Goal: Task Accomplishment & Management: Manage account settings

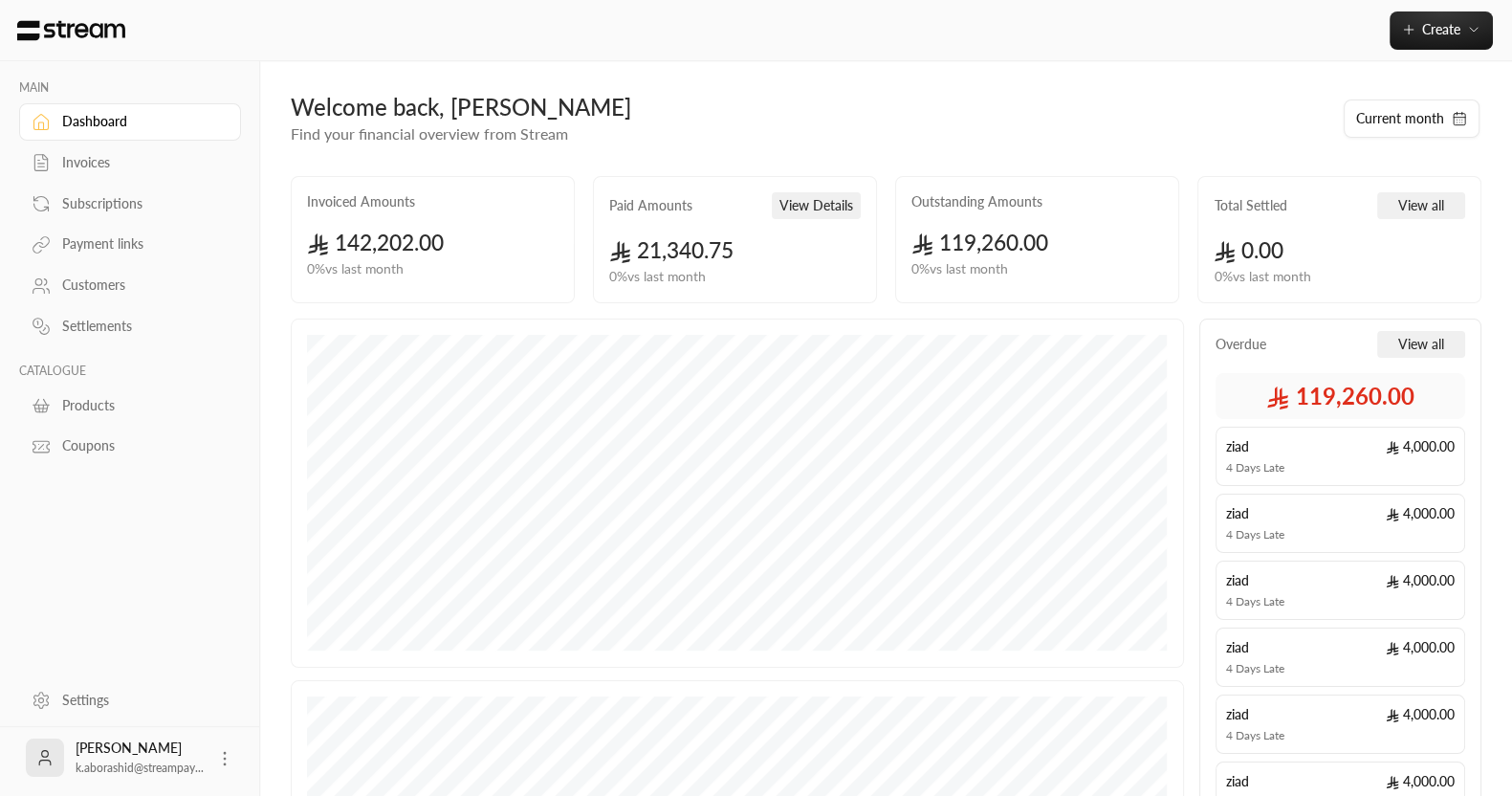
scroll to position [389, 0]
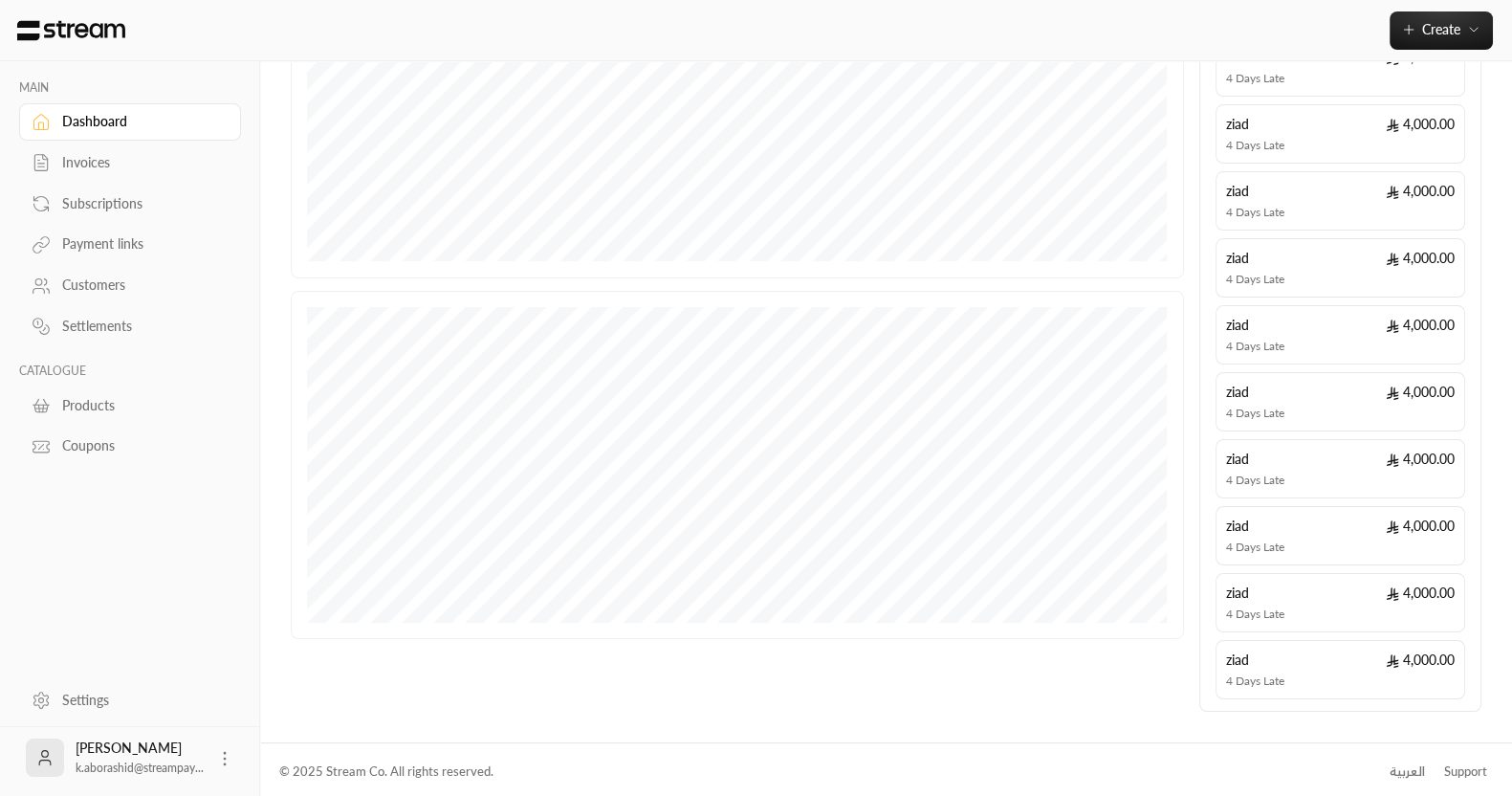
click at [1392, 762] on div "العربية" at bounding box center [1407, 771] width 35 height 19
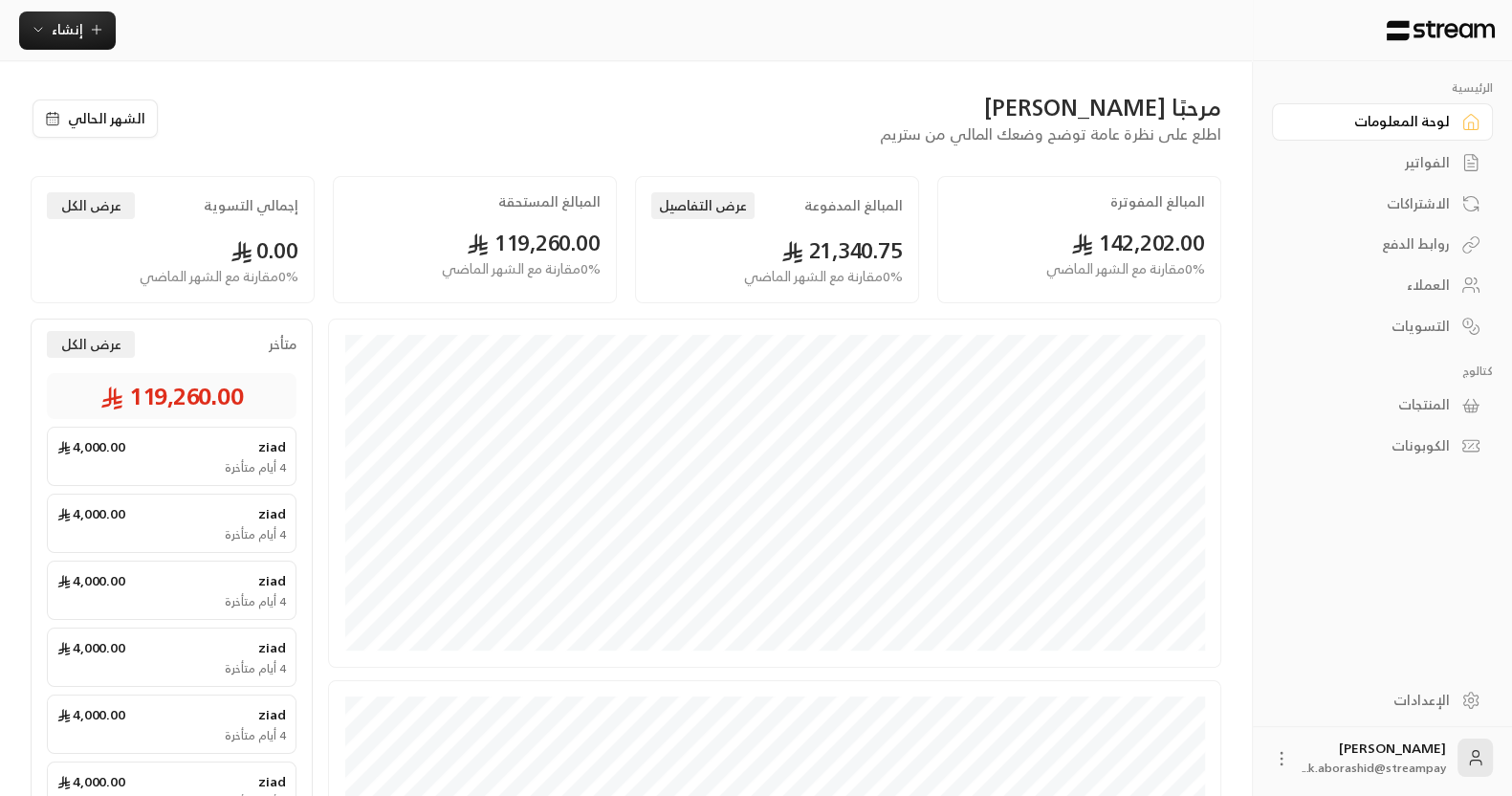
click at [1420, 155] on div "الفواتير" at bounding box center [1373, 162] width 154 height 19
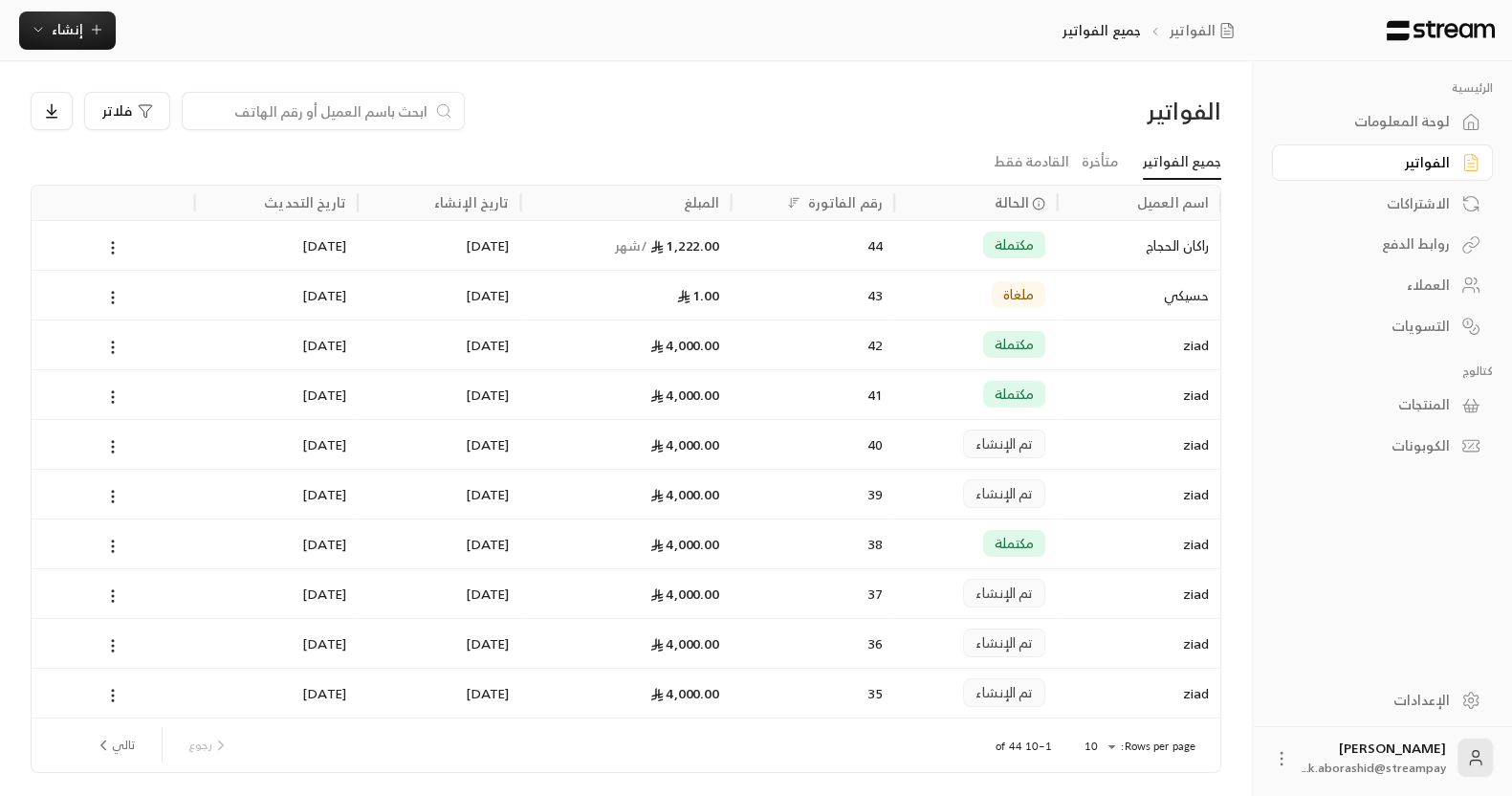
scroll to position [65, 0]
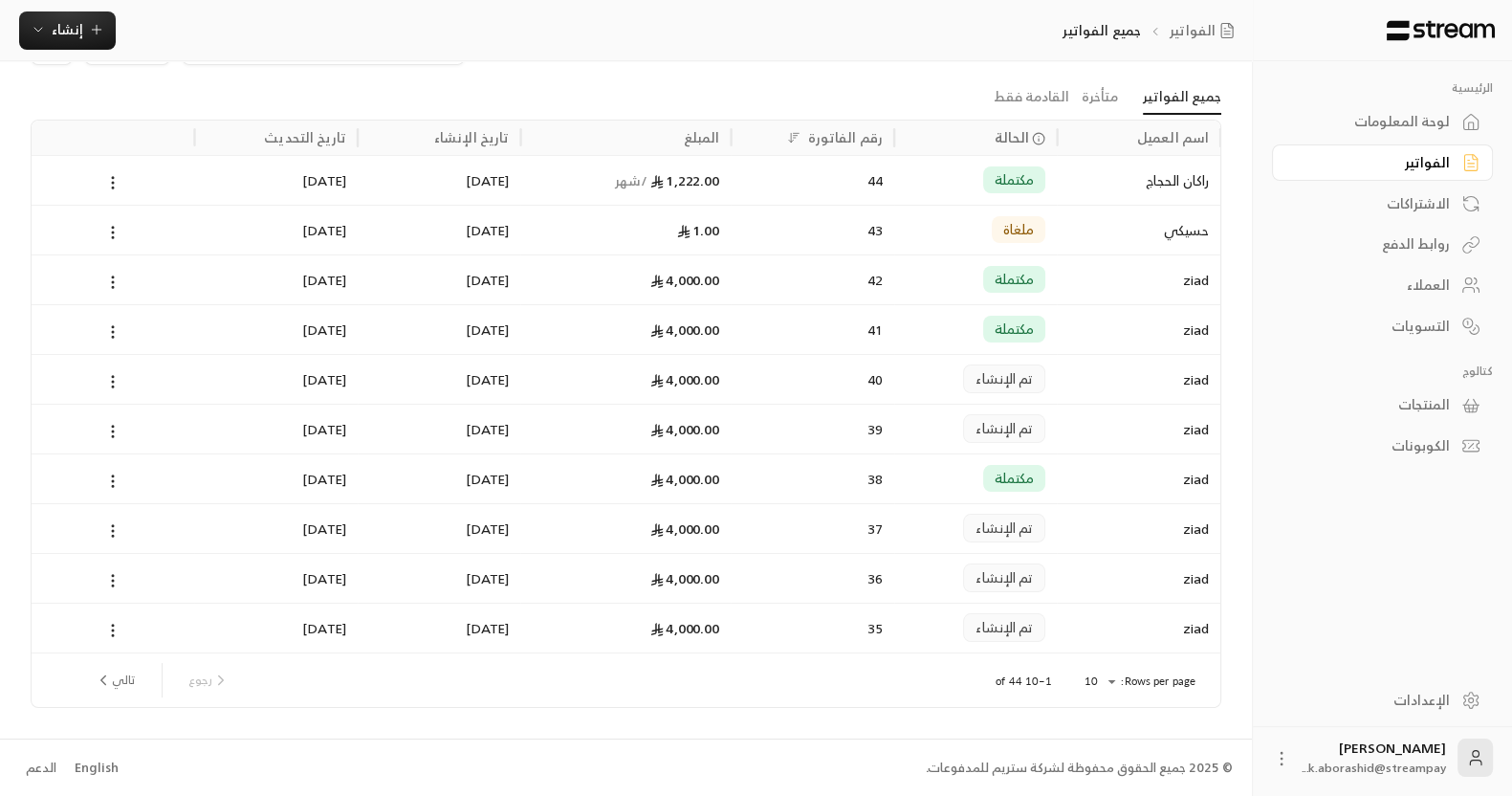
click at [115, 692] on button "تالي" at bounding box center [114, 680] width 55 height 33
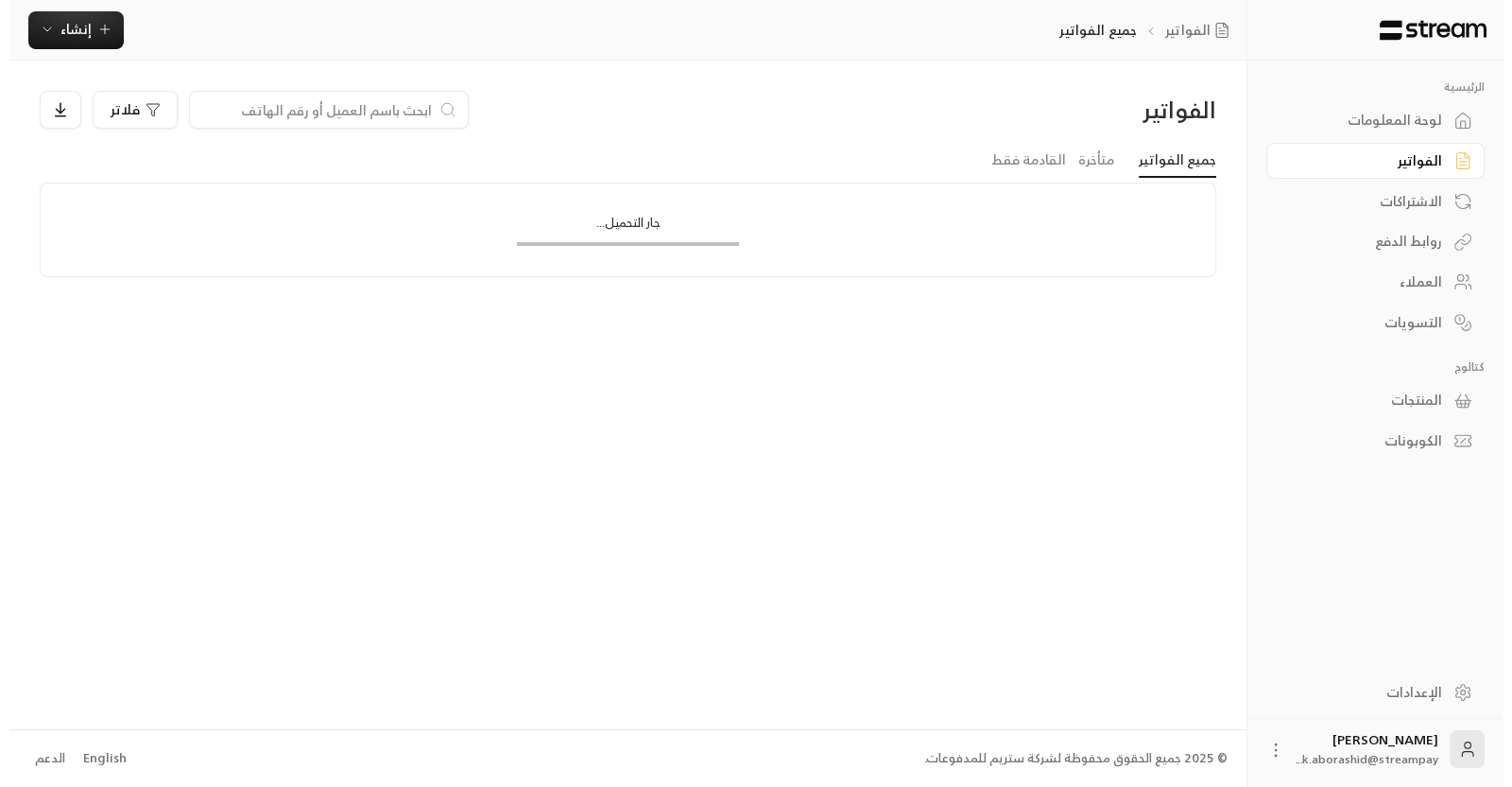
scroll to position [0, 0]
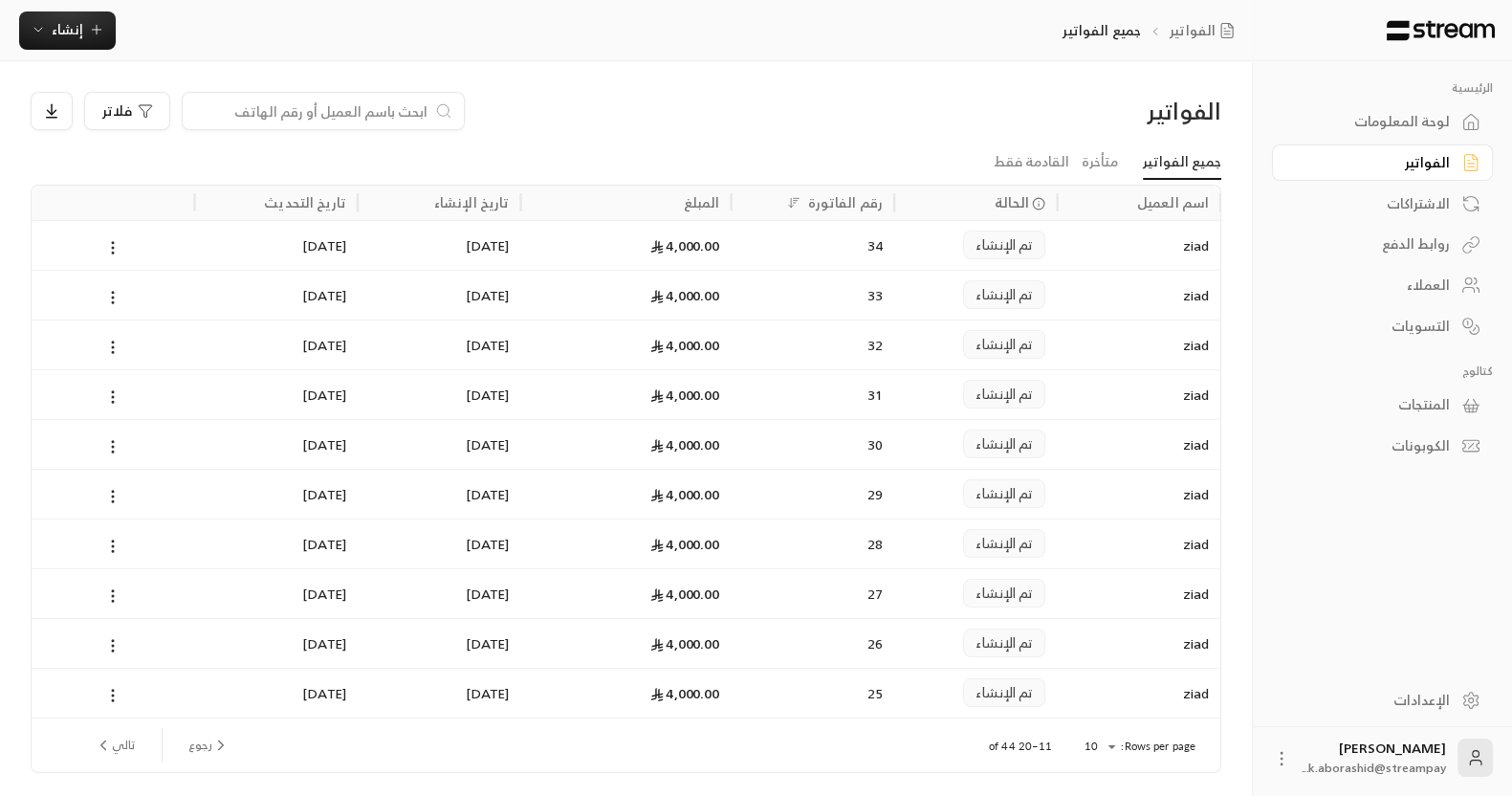
click at [774, 242] on div "34" at bounding box center [812, 245] width 141 height 49
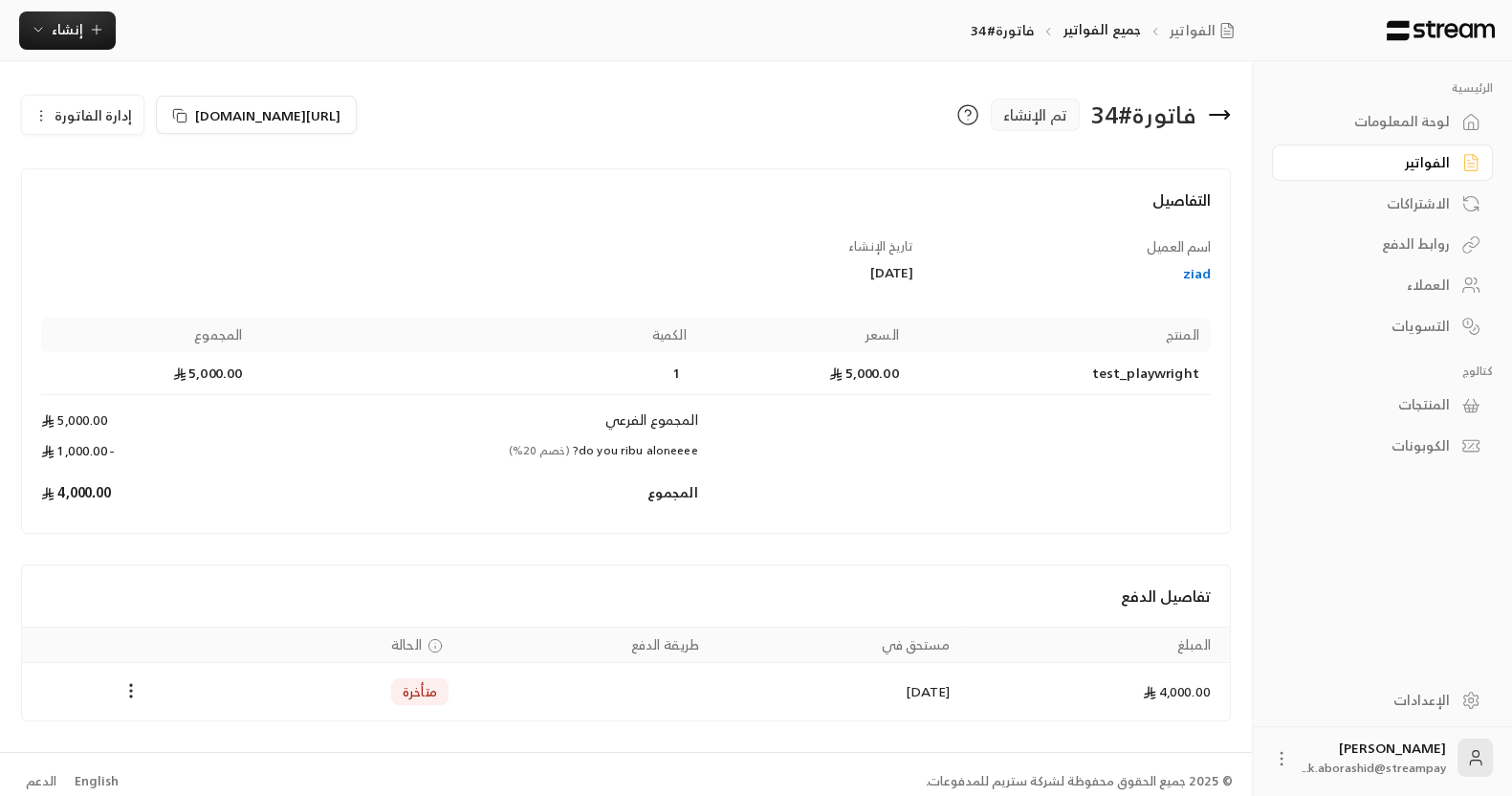
click at [25, 125] on button "إدارة الفاتورة" at bounding box center [82, 115] width 121 height 38
click at [1395, 131] on div "لوحة المعلومات" at bounding box center [1373, 121] width 154 height 19
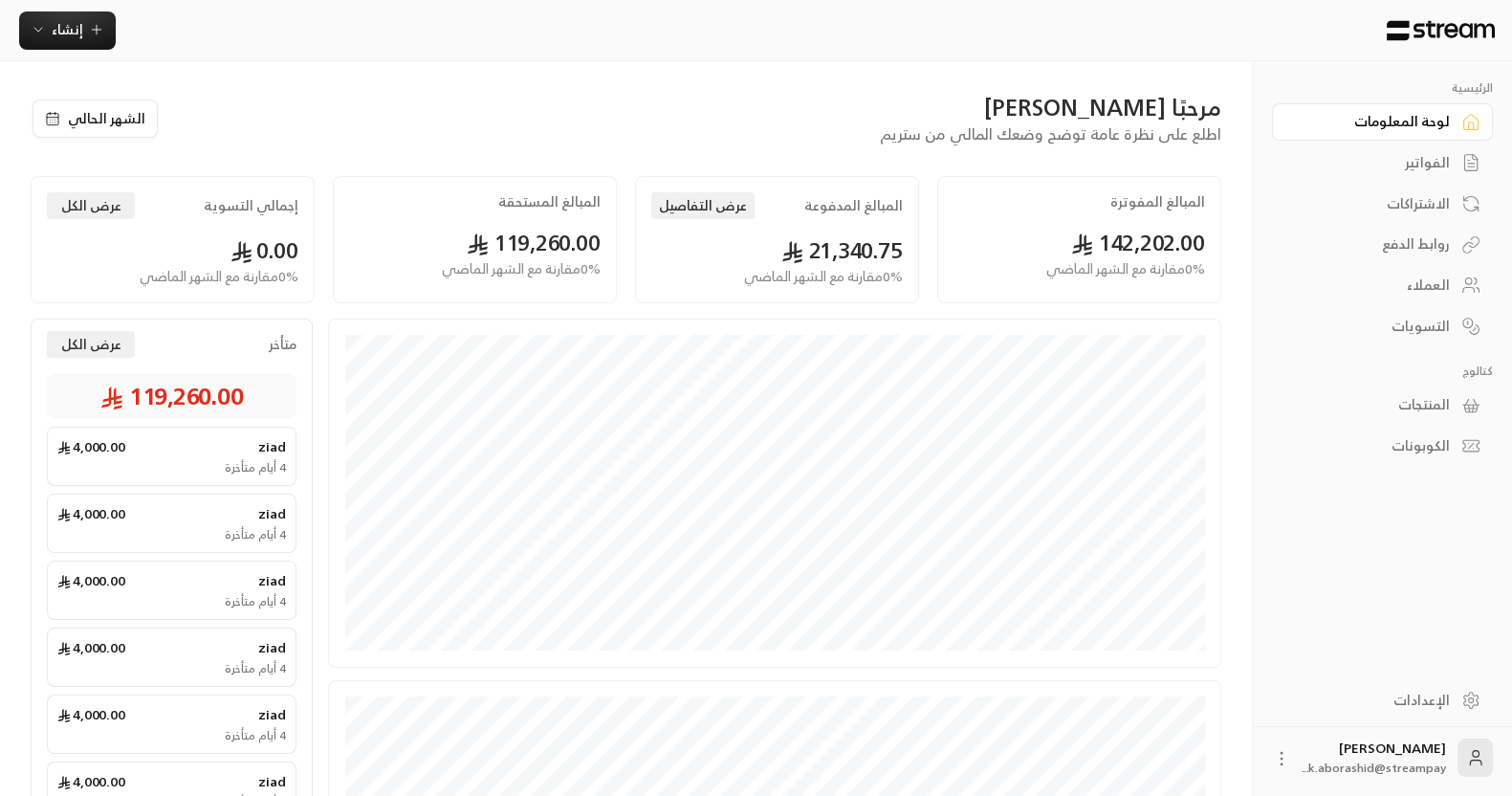
click at [1399, 215] on link "الاشتراكات" at bounding box center [1382, 203] width 221 height 37
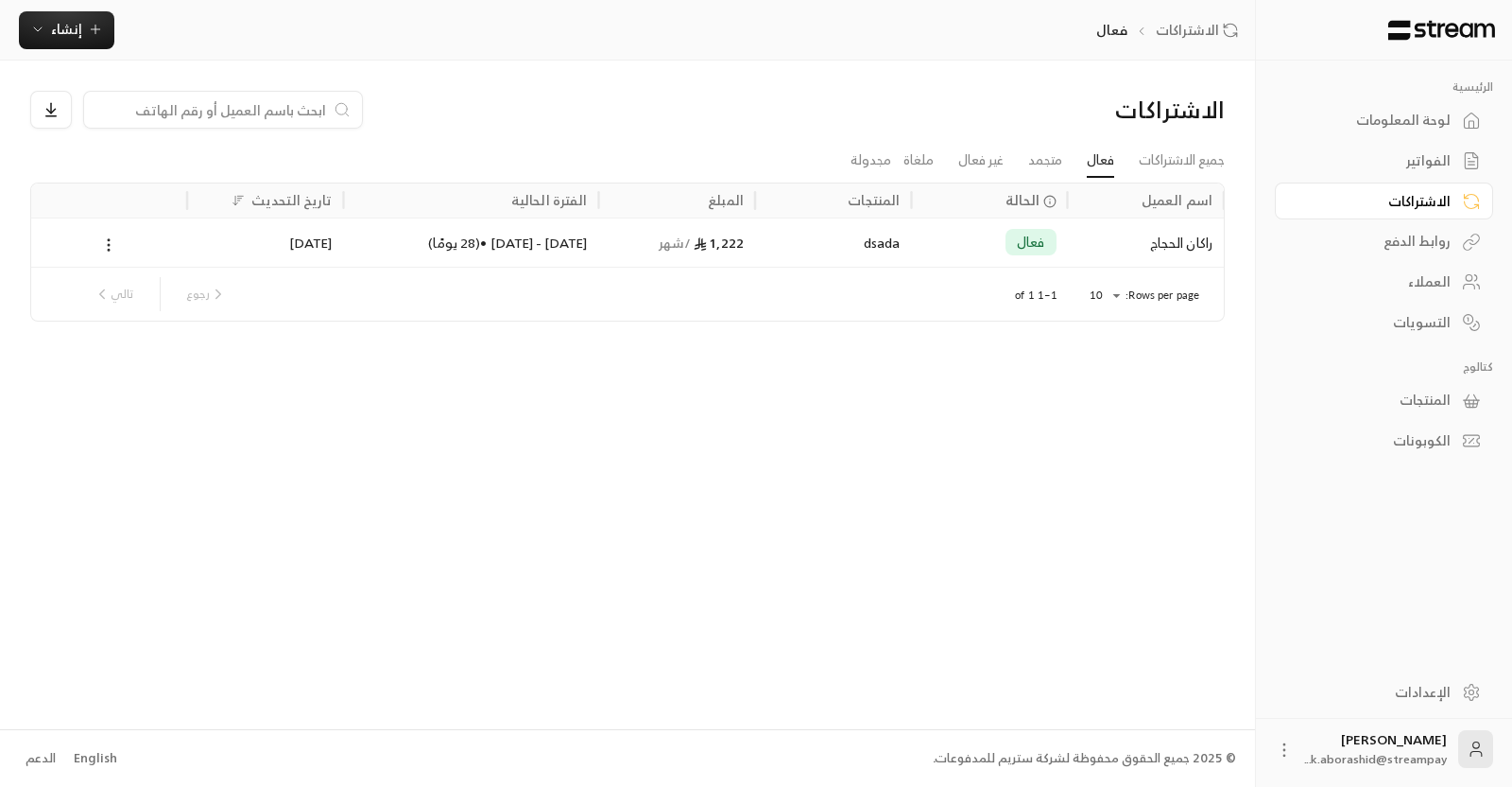
click at [947, 247] on div "فعال" at bounding box center [988, 242] width 133 height 48
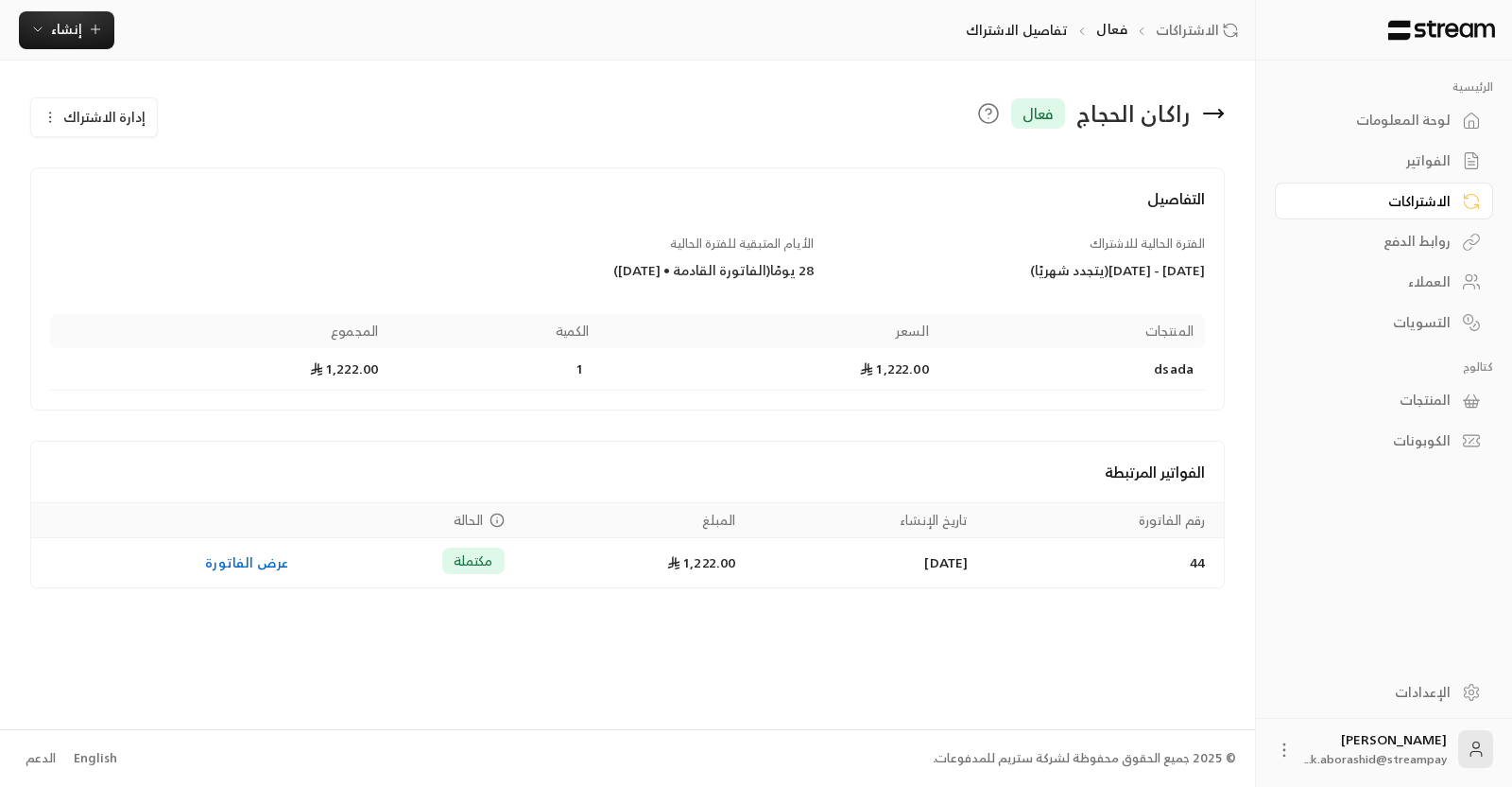
click at [42, 130] on button "إدارة الاشتراك" at bounding box center [94, 117] width 126 height 38
click at [1399, 223] on link "روابط الدفع" at bounding box center [1384, 241] width 218 height 37
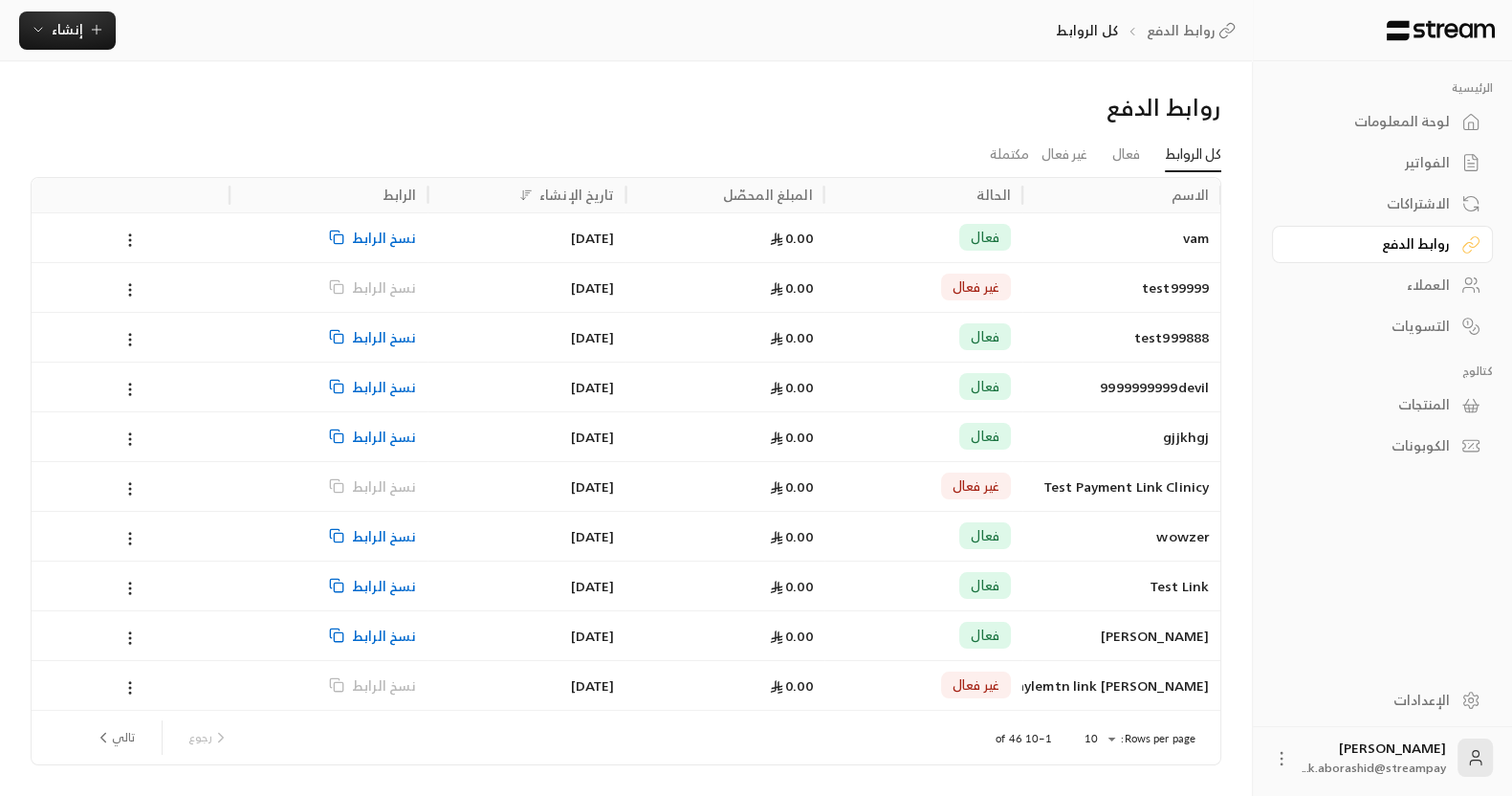
click at [882, 239] on div "فعال" at bounding box center [923, 237] width 175 height 49
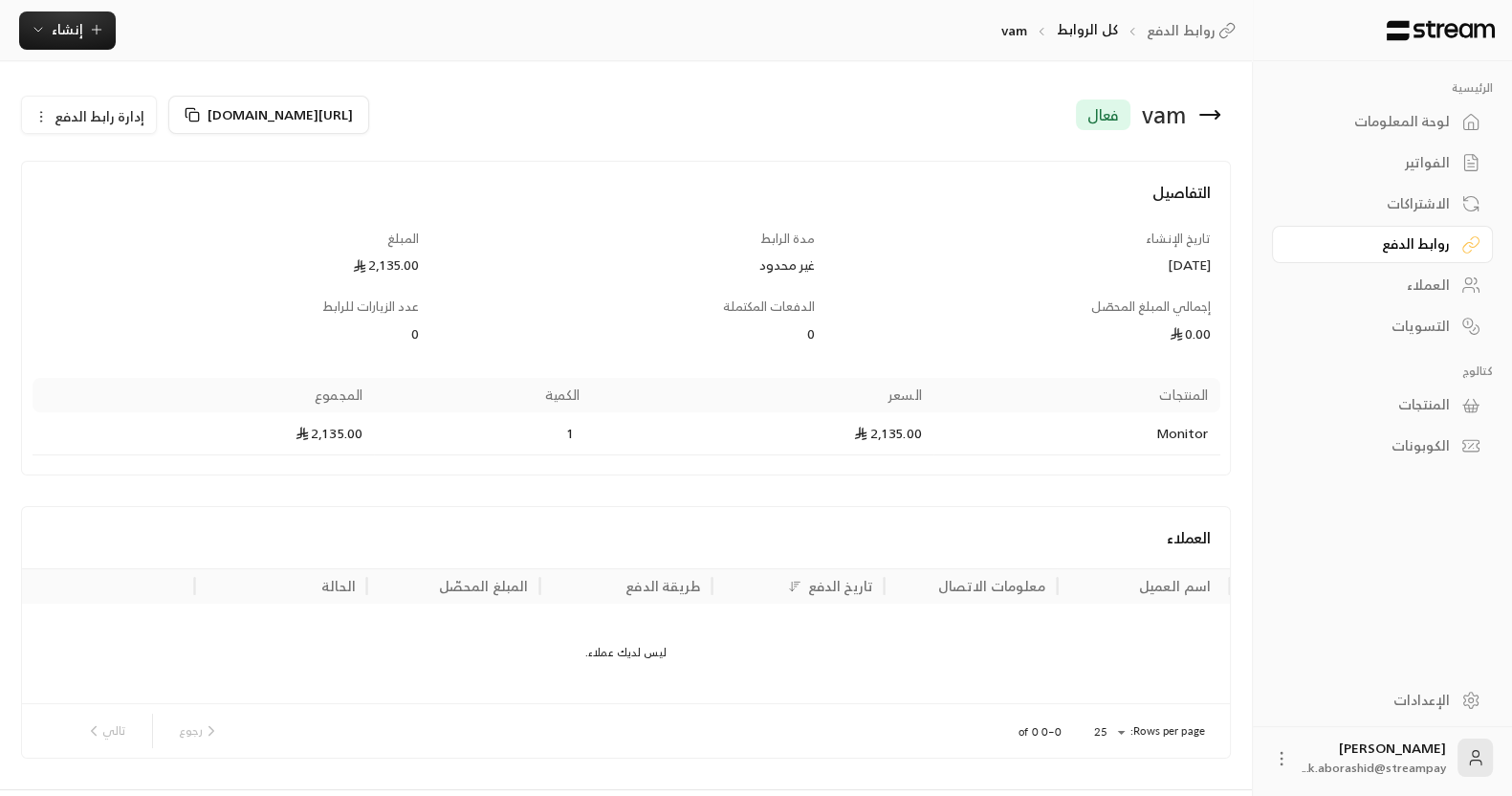
click at [43, 110] on icon "button" at bounding box center [40, 116] width 15 height 15
click at [43, 70] on div "vam فعال https://streampay.sa/ss/SoFX8 إدارة رابط الدفع تعطيل التفاصيل تاريخ ال…" at bounding box center [626, 425] width 1252 height 728
click at [1205, 99] on div "vam فعال" at bounding box center [924, 115] width 614 height 46
click at [1203, 120] on icon at bounding box center [1209, 114] width 23 height 23
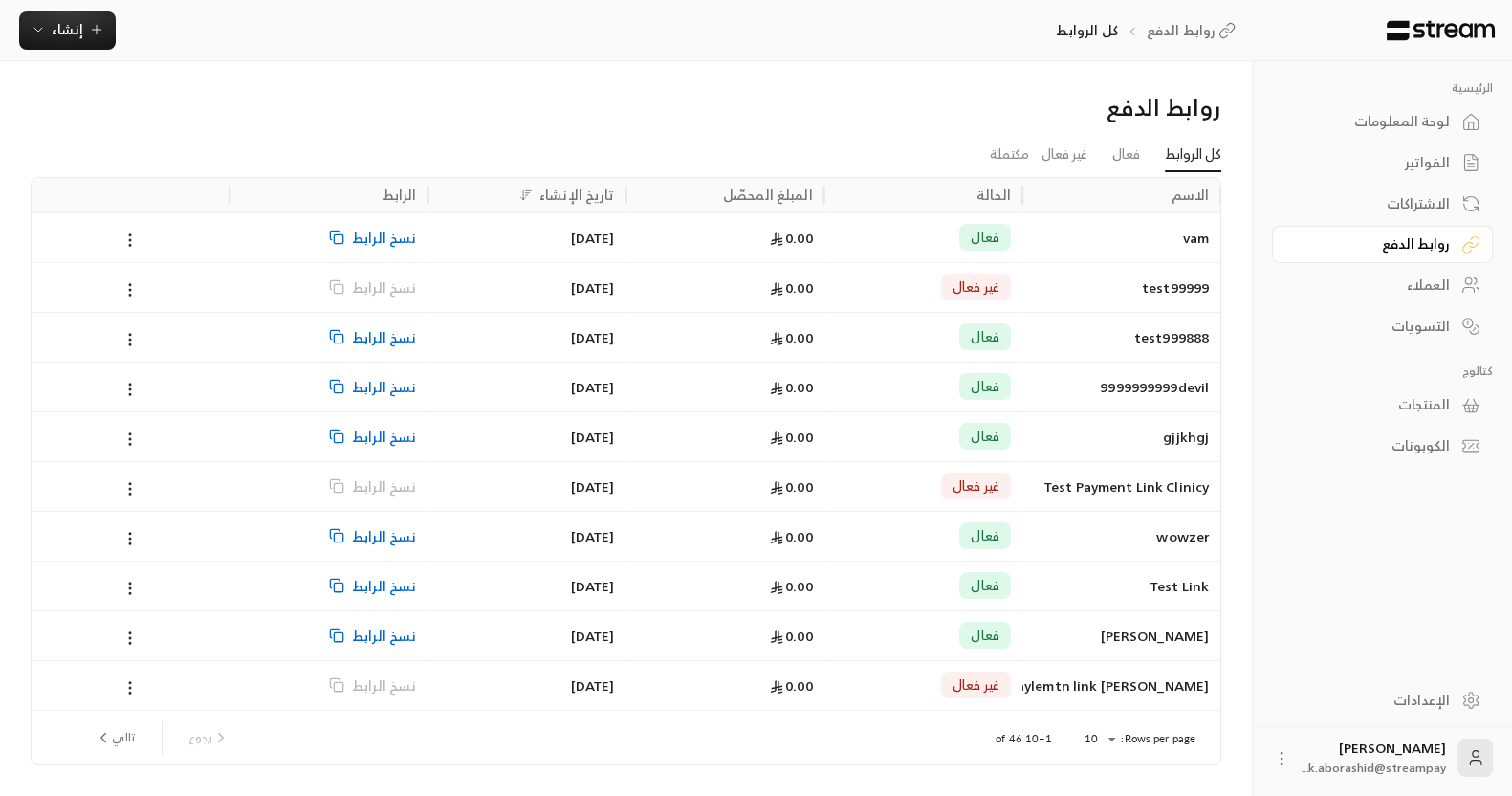
click at [1352, 213] on link "الاشتراكات" at bounding box center [1382, 203] width 221 height 37
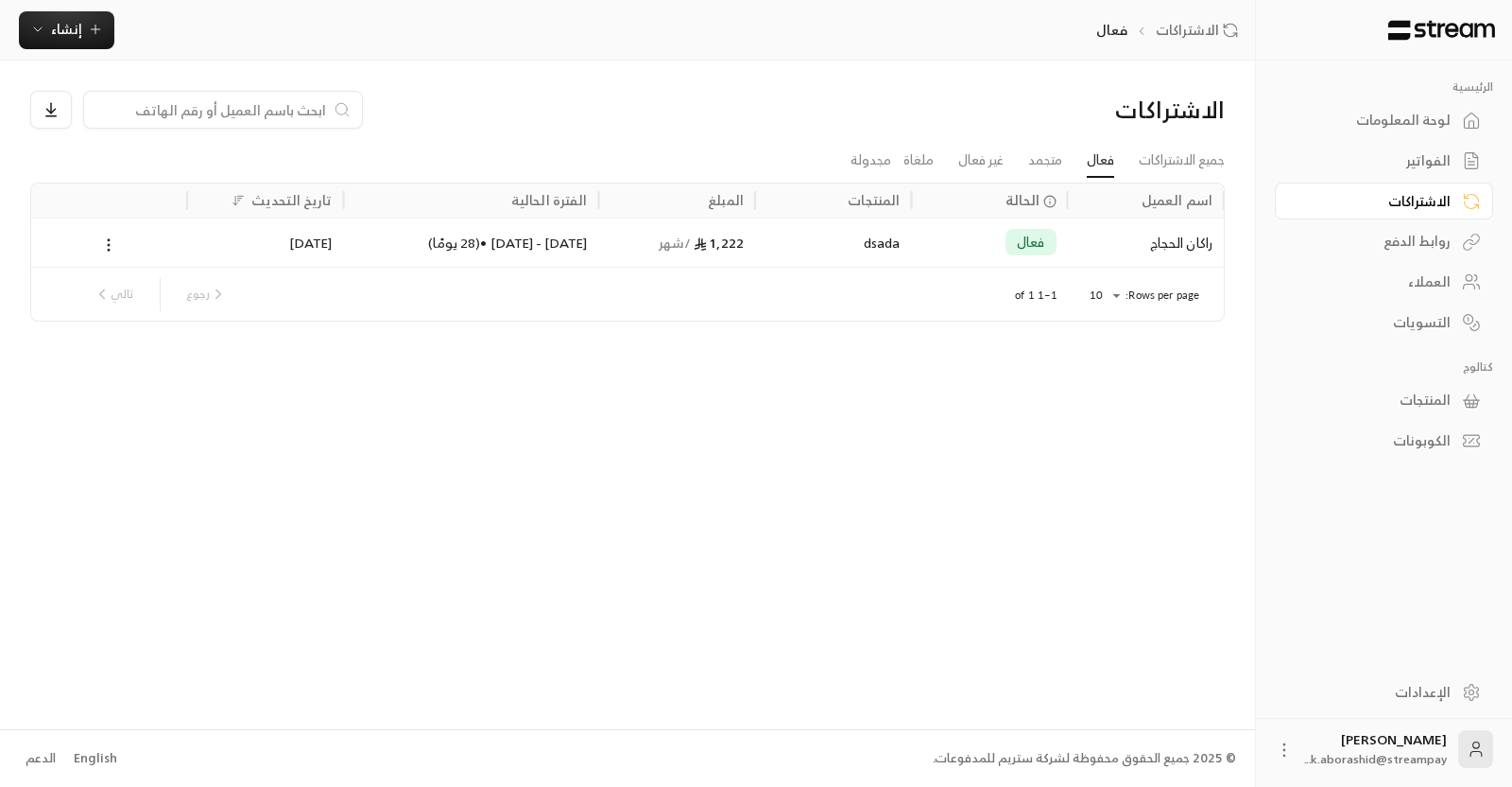
click at [596, 243] on div "08/10/2025 - 08/11/2025 • ( 28 يومًا )" at bounding box center [471, 242] width 255 height 49
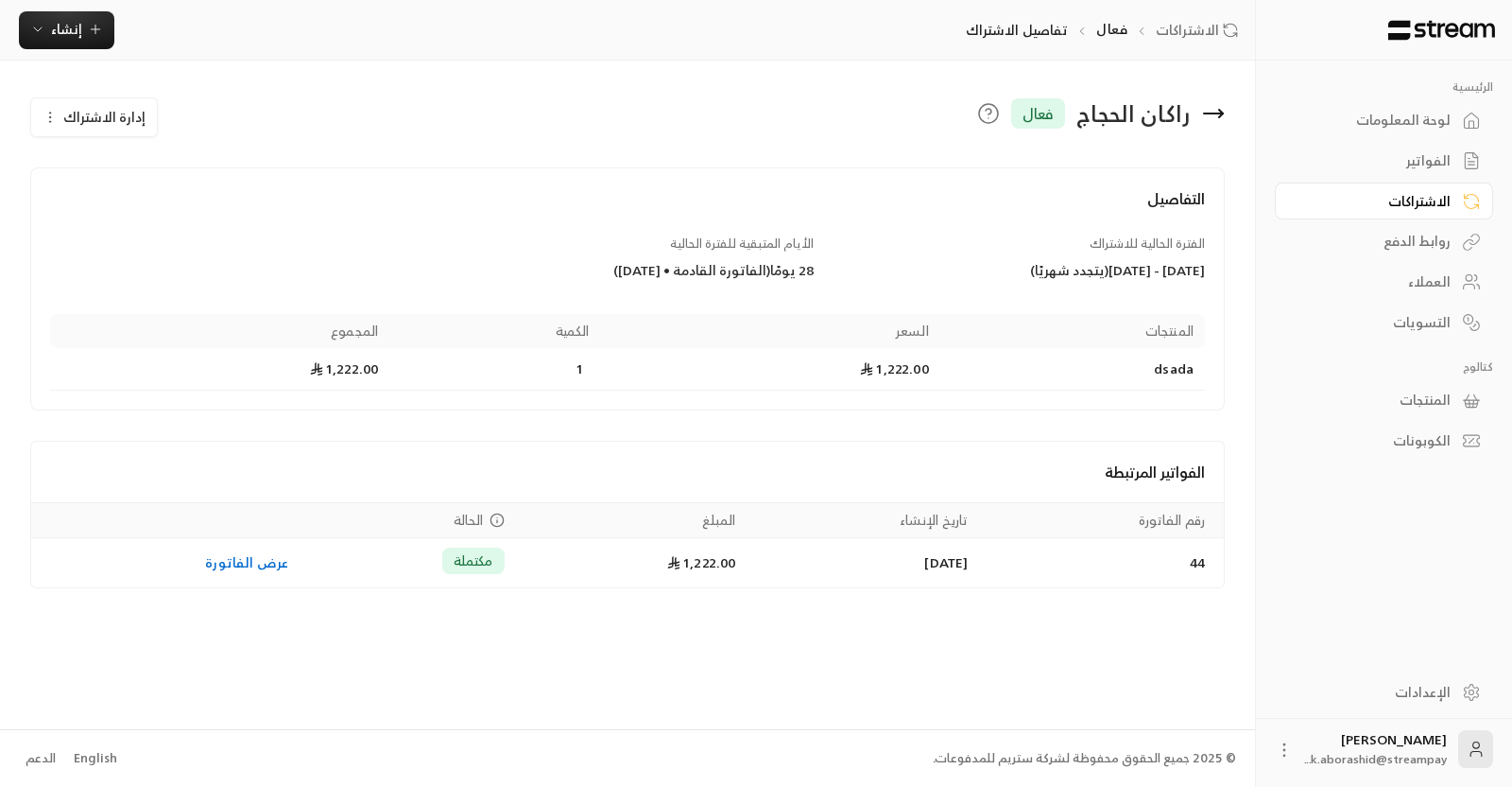
click at [69, 111] on span "إدارة الاشتراك" at bounding box center [104, 117] width 82 height 24
click at [84, 757] on div "English" at bounding box center [96, 757] width 43 height 19
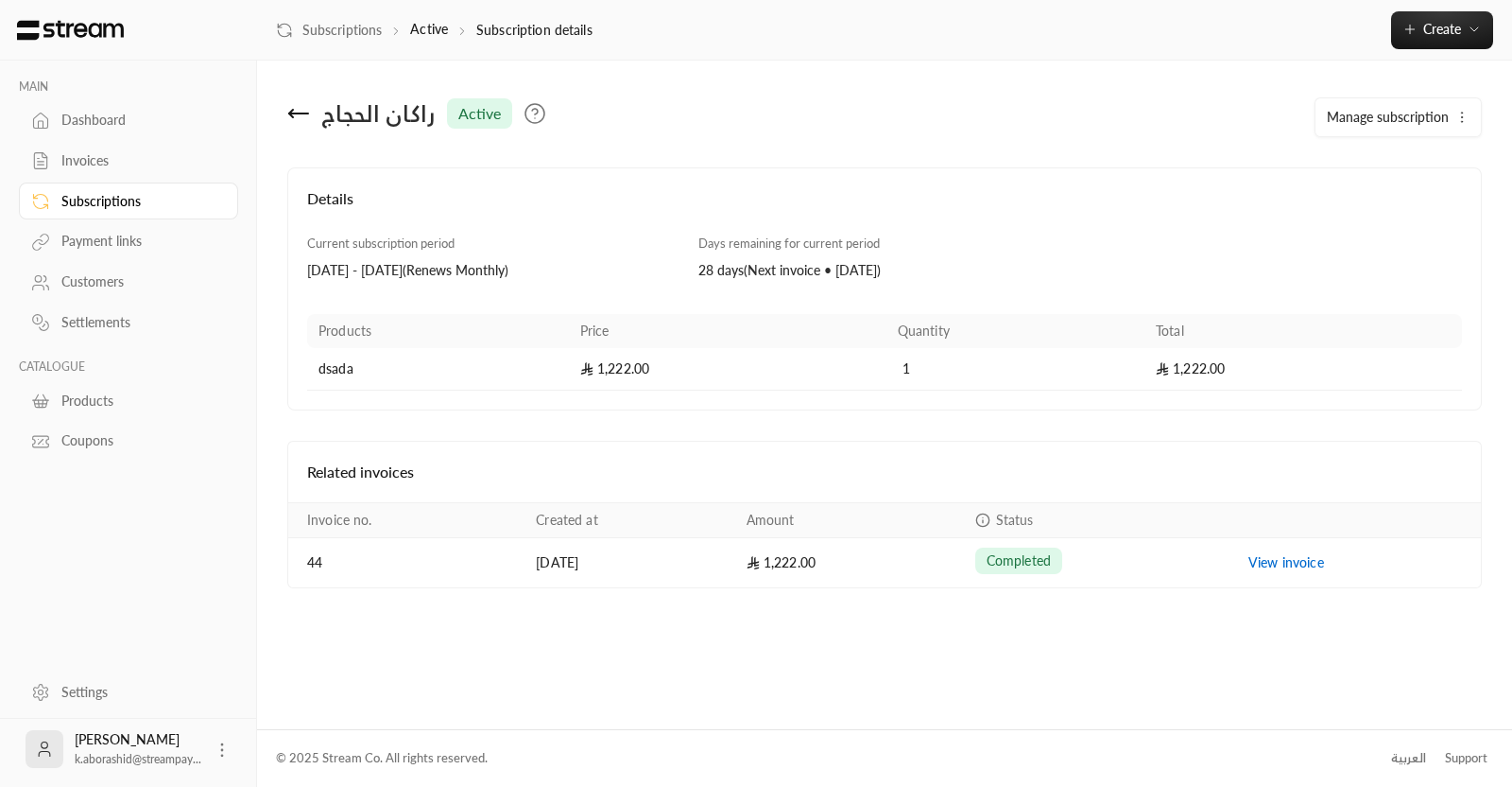
click at [78, 132] on link "Dashboard" at bounding box center [128, 120] width 219 height 37
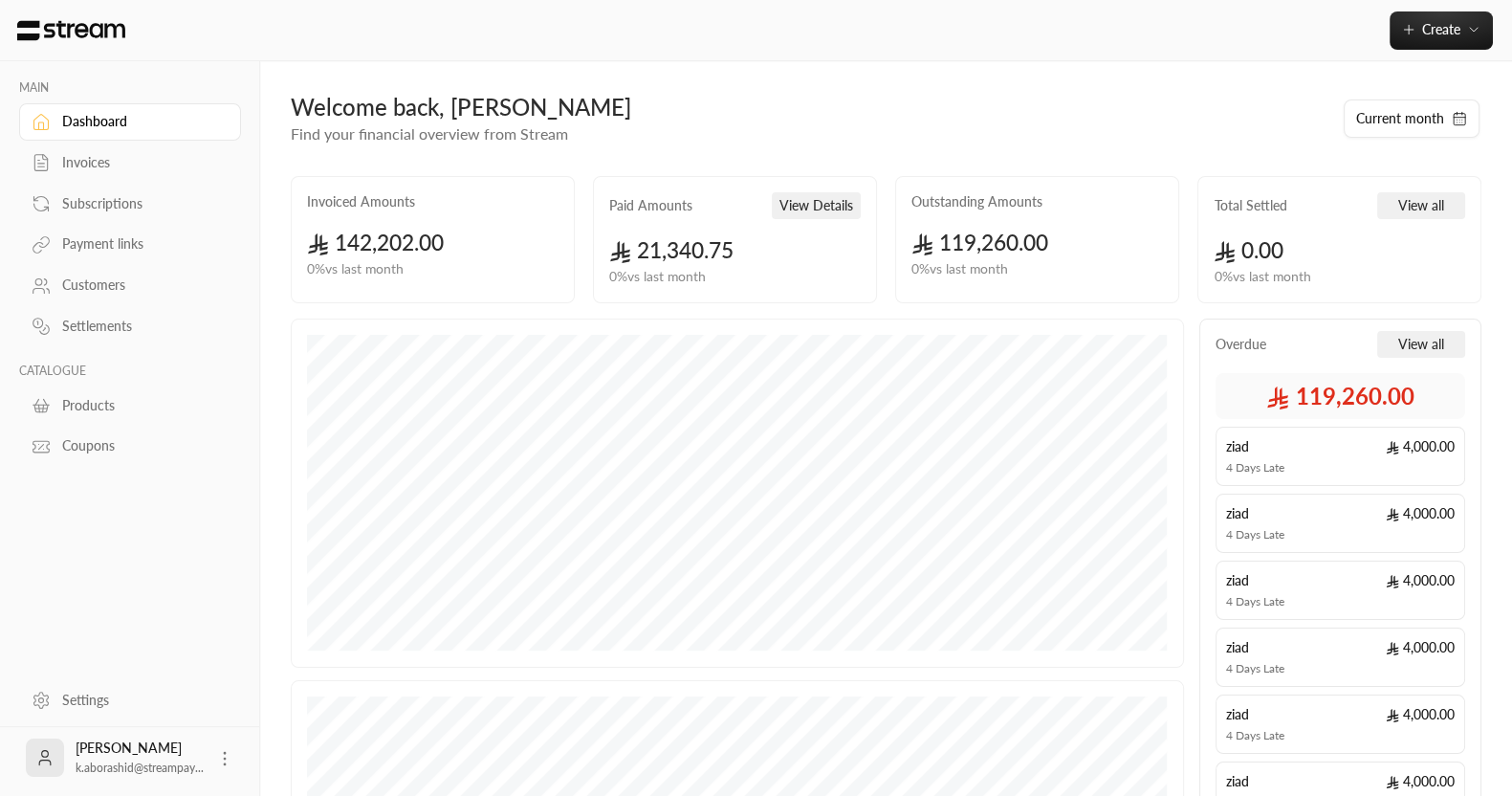
click at [77, 244] on div "Payment links" at bounding box center [139, 243] width 155 height 19
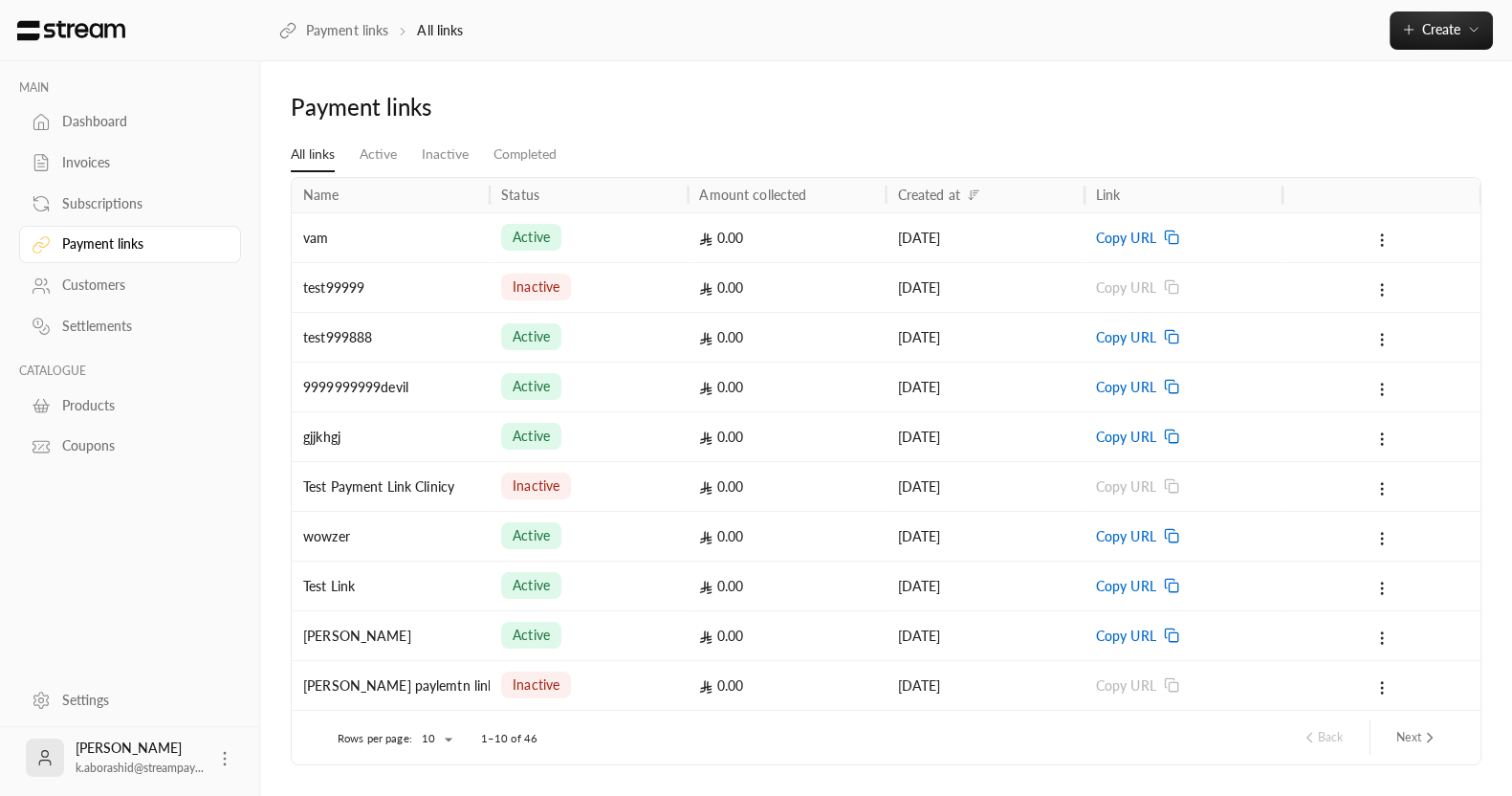
click at [646, 279] on div "inactive" at bounding box center [588, 287] width 175 height 49
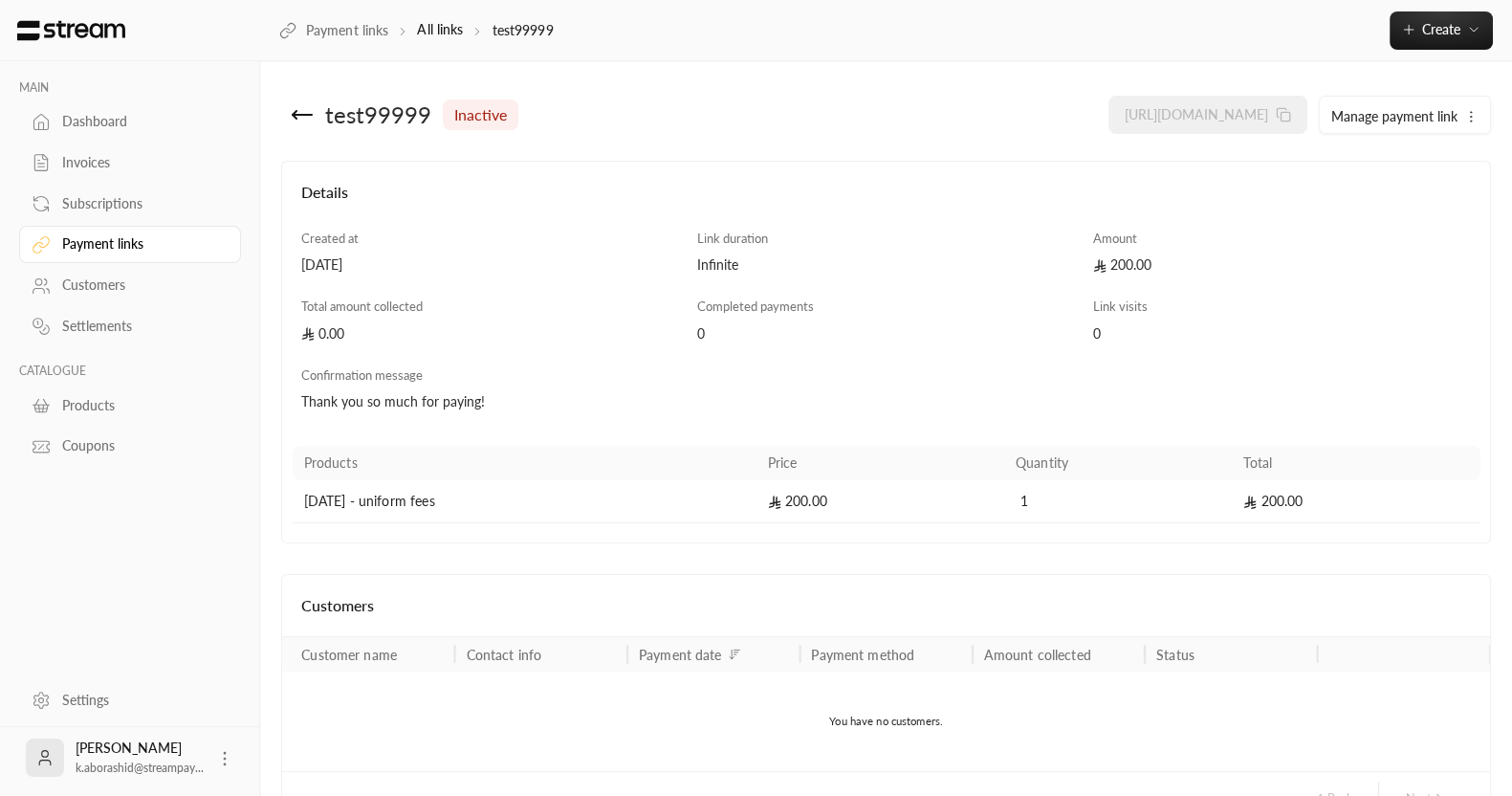
click at [1475, 120] on icon "button" at bounding box center [1470, 116] width 15 height 15
click at [302, 117] on icon at bounding box center [302, 114] width 23 height 23
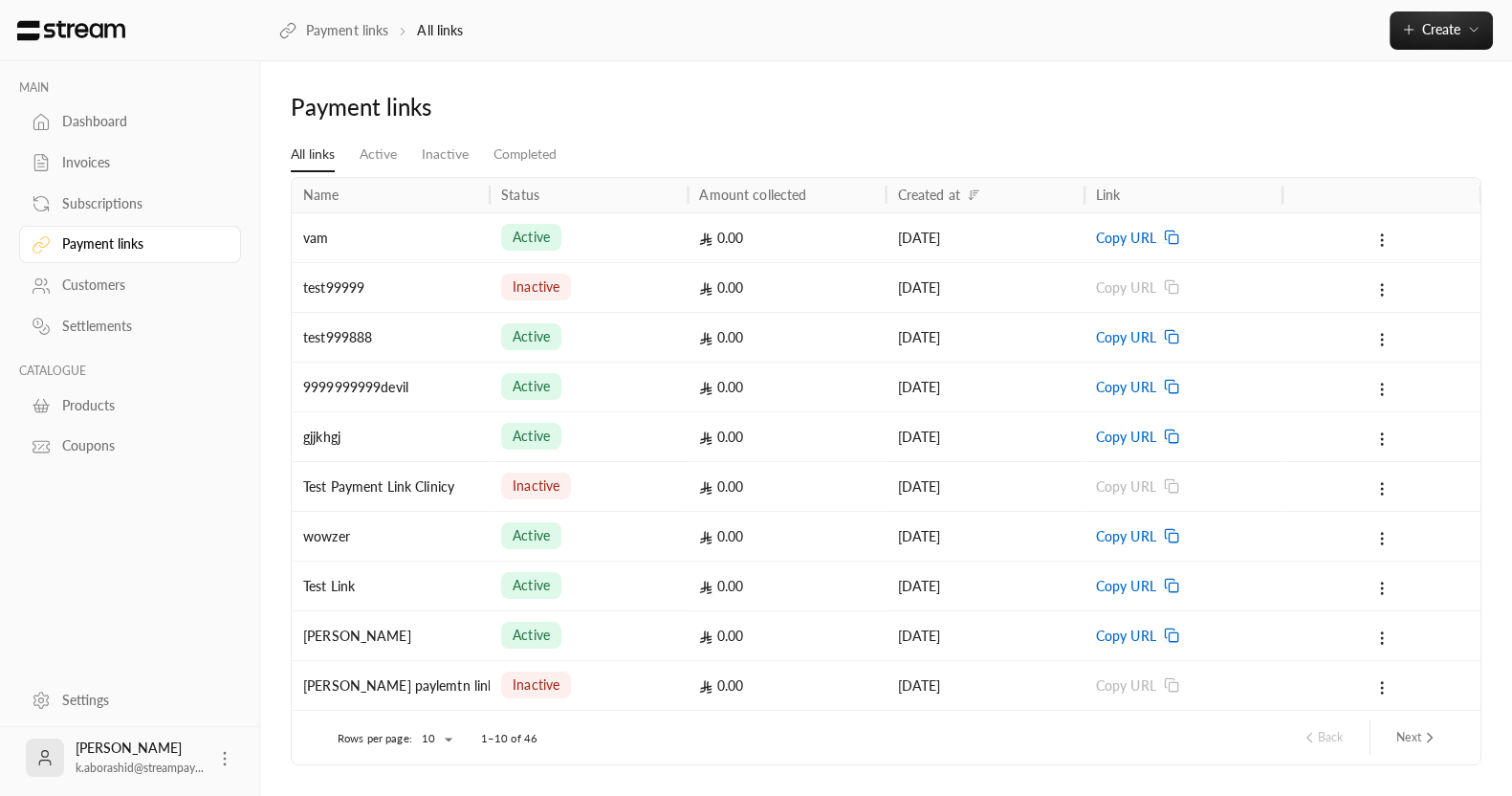
click at [625, 250] on div "active" at bounding box center [588, 237] width 175 height 49
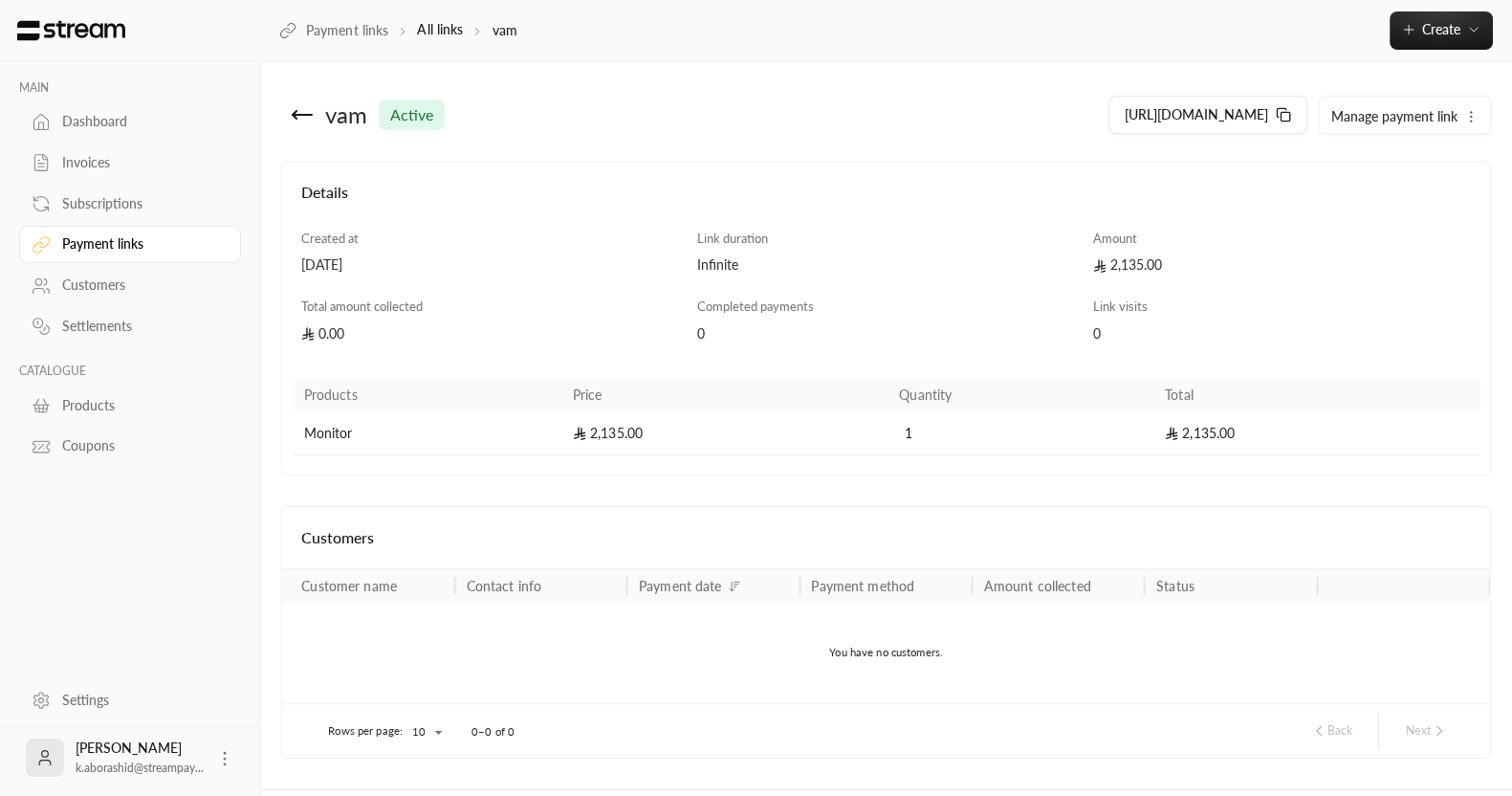
click at [1478, 109] on icon "button" at bounding box center [1470, 116] width 15 height 15
click at [805, 173] on div "Details Created at 25/09/2025 Link duration Infinite Amount 2,135.00 Total amou…" at bounding box center [886, 318] width 1210 height 315
click at [1451, 118] on span "Manage payment link" at bounding box center [1394, 116] width 126 height 16
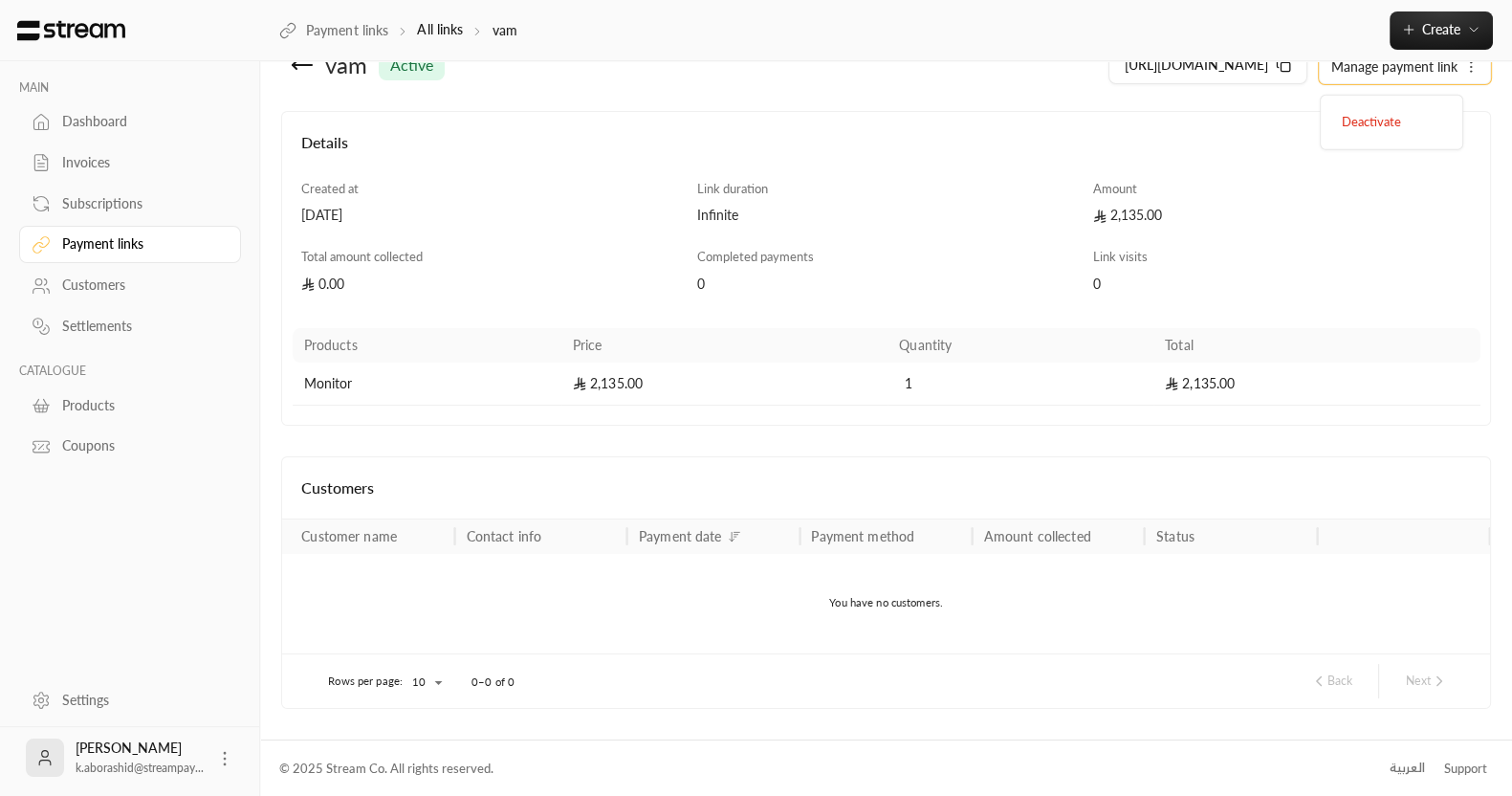
click at [1396, 766] on div "العربية" at bounding box center [1407, 767] width 35 height 19
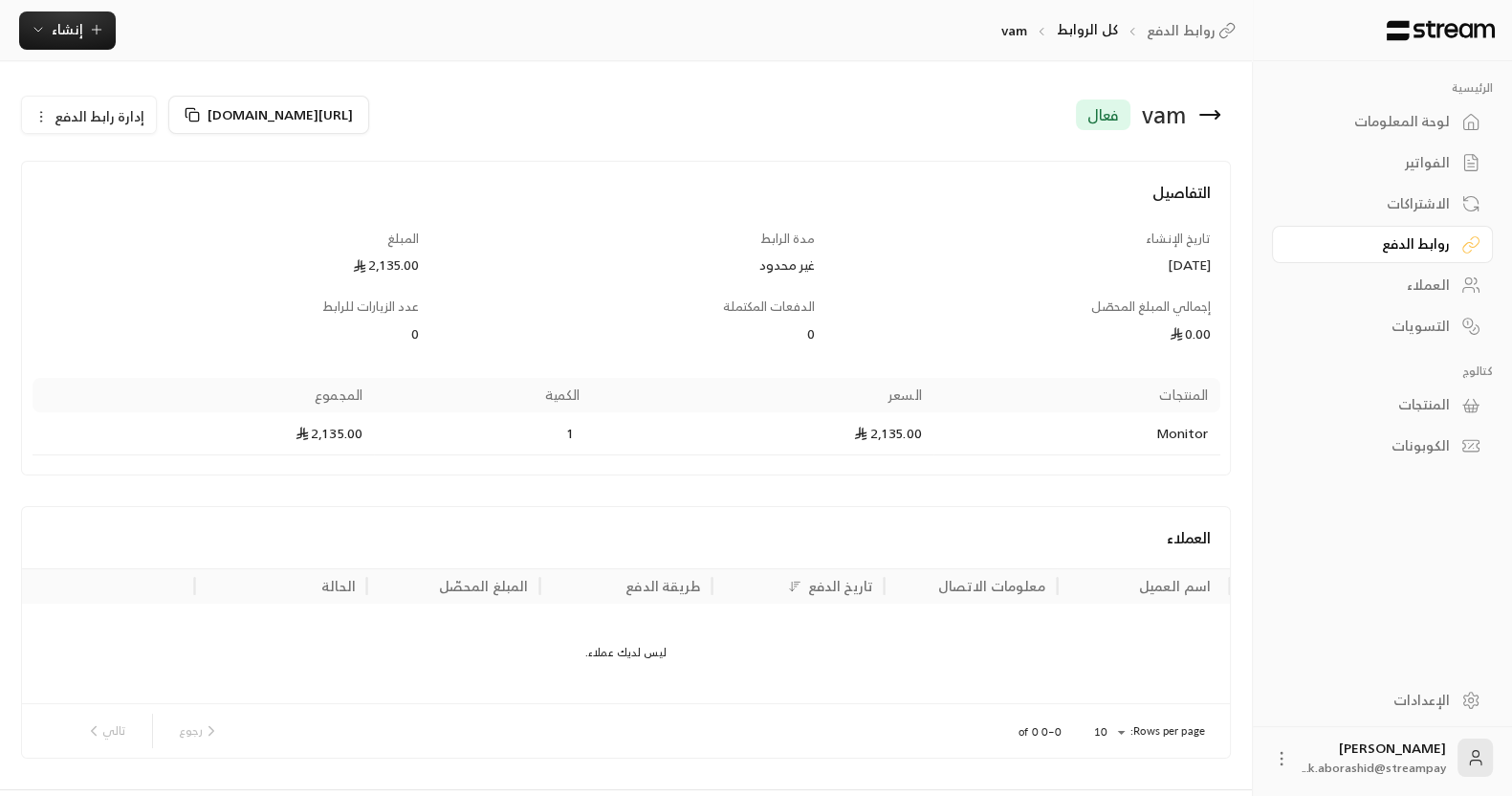
click at [1368, 139] on link "لوحة المعلومات" at bounding box center [1382, 121] width 221 height 37
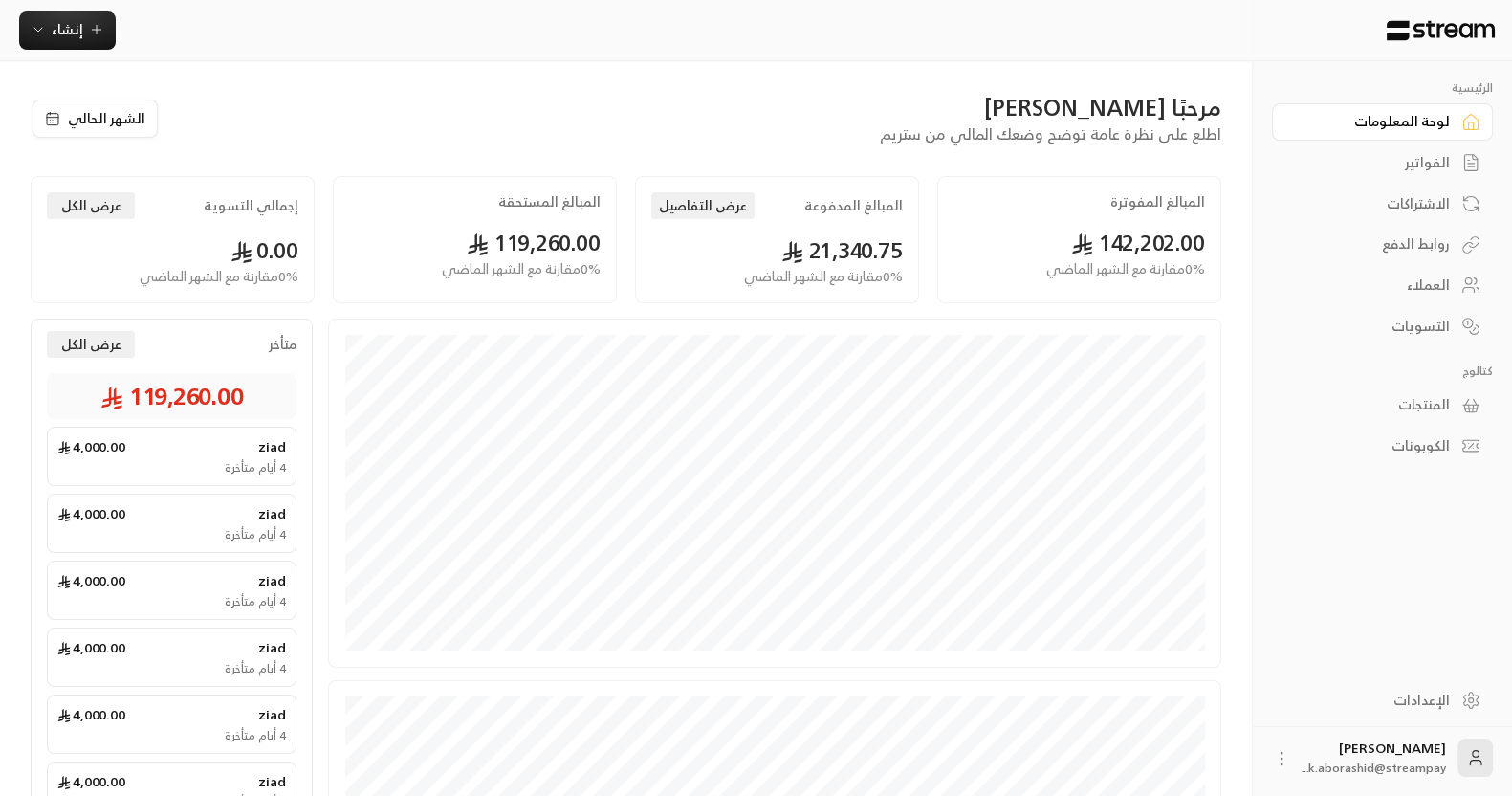
click at [1443, 253] on div "روابط الدفع" at bounding box center [1373, 243] width 154 height 19
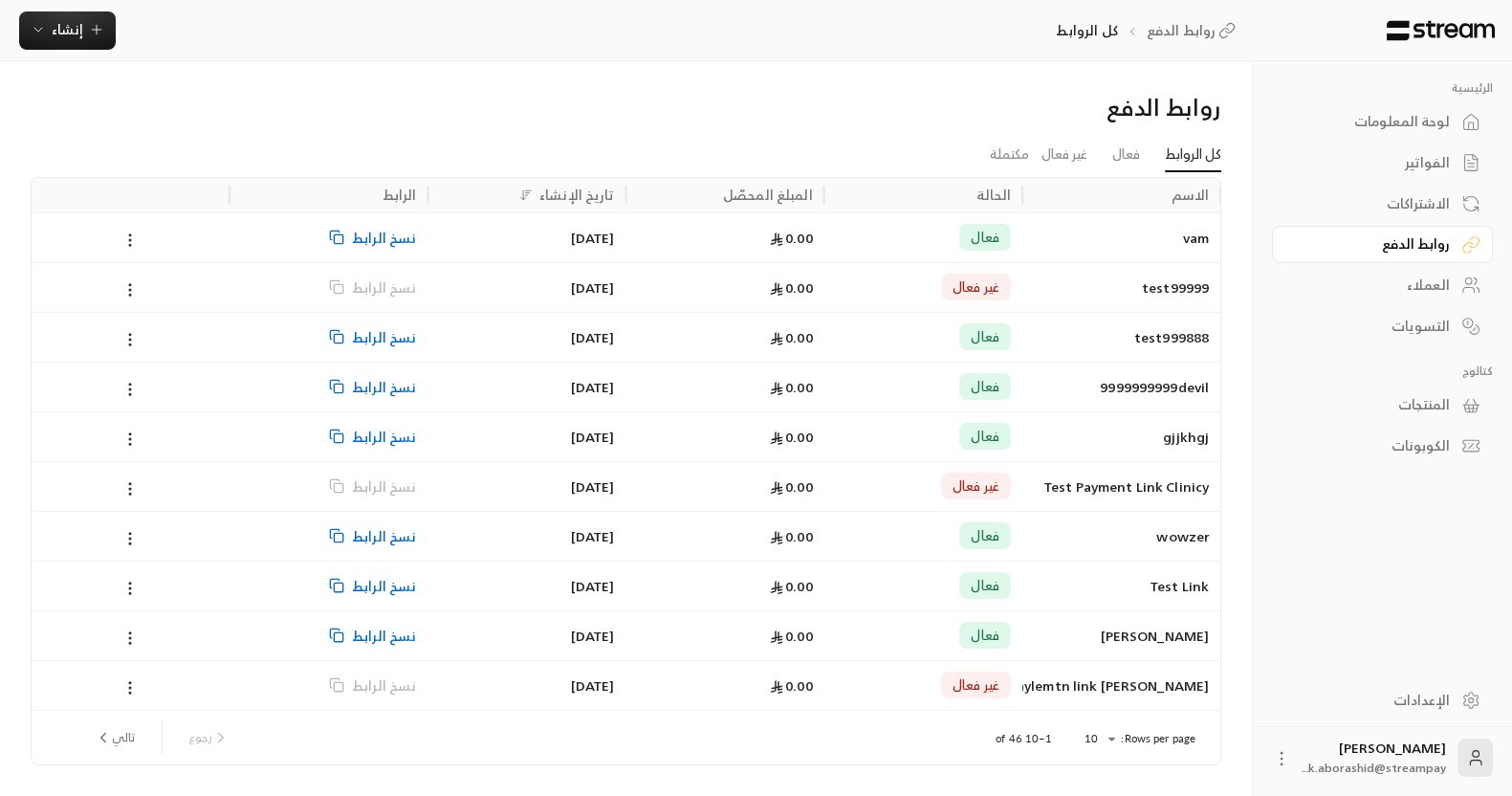
click at [876, 243] on div "فعال" at bounding box center [923, 237] width 175 height 49
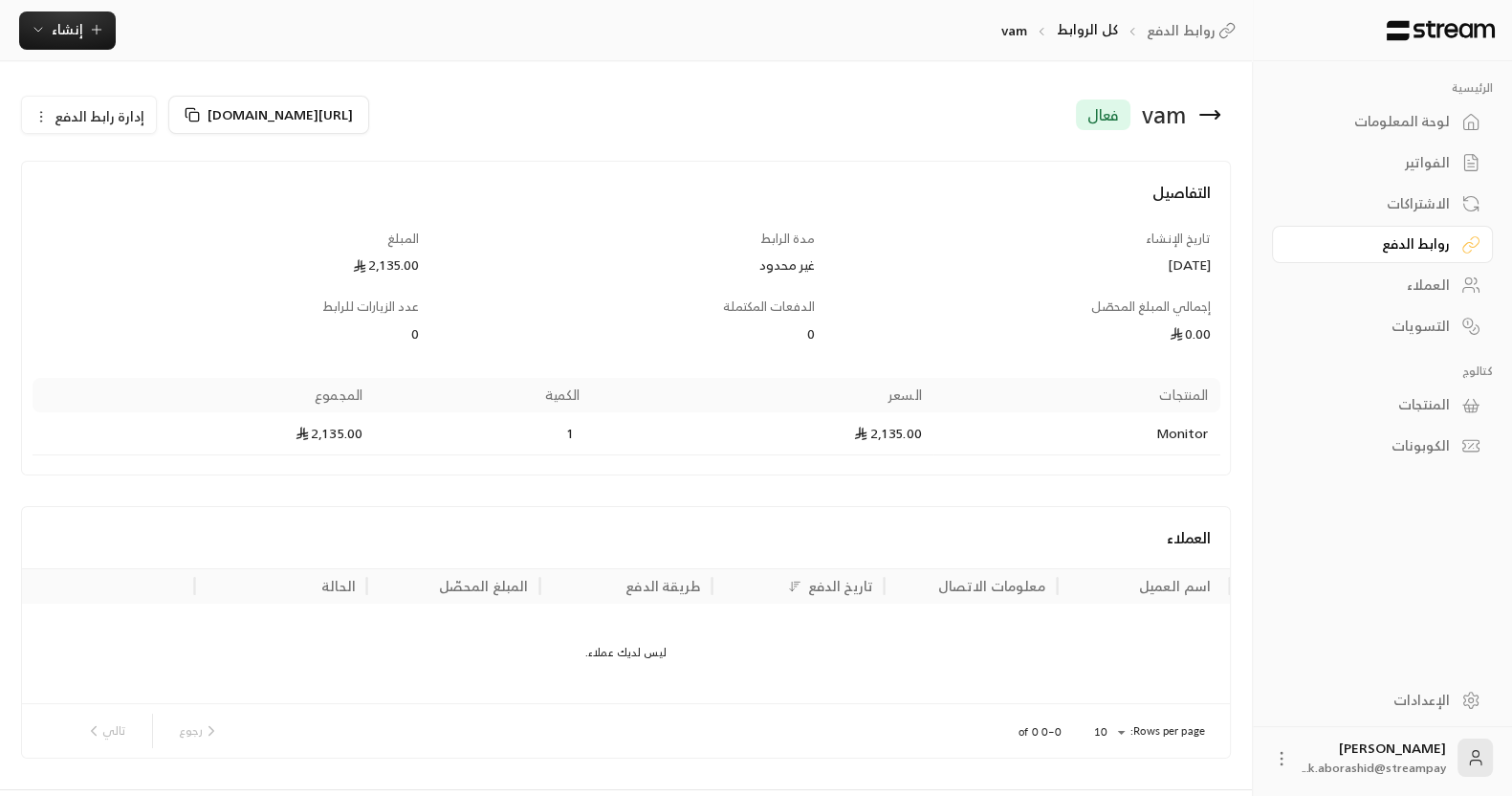
click at [43, 116] on icon "button" at bounding box center [40, 116] width 15 height 15
click at [1396, 137] on link "لوحة المعلومات" at bounding box center [1382, 121] width 221 height 37
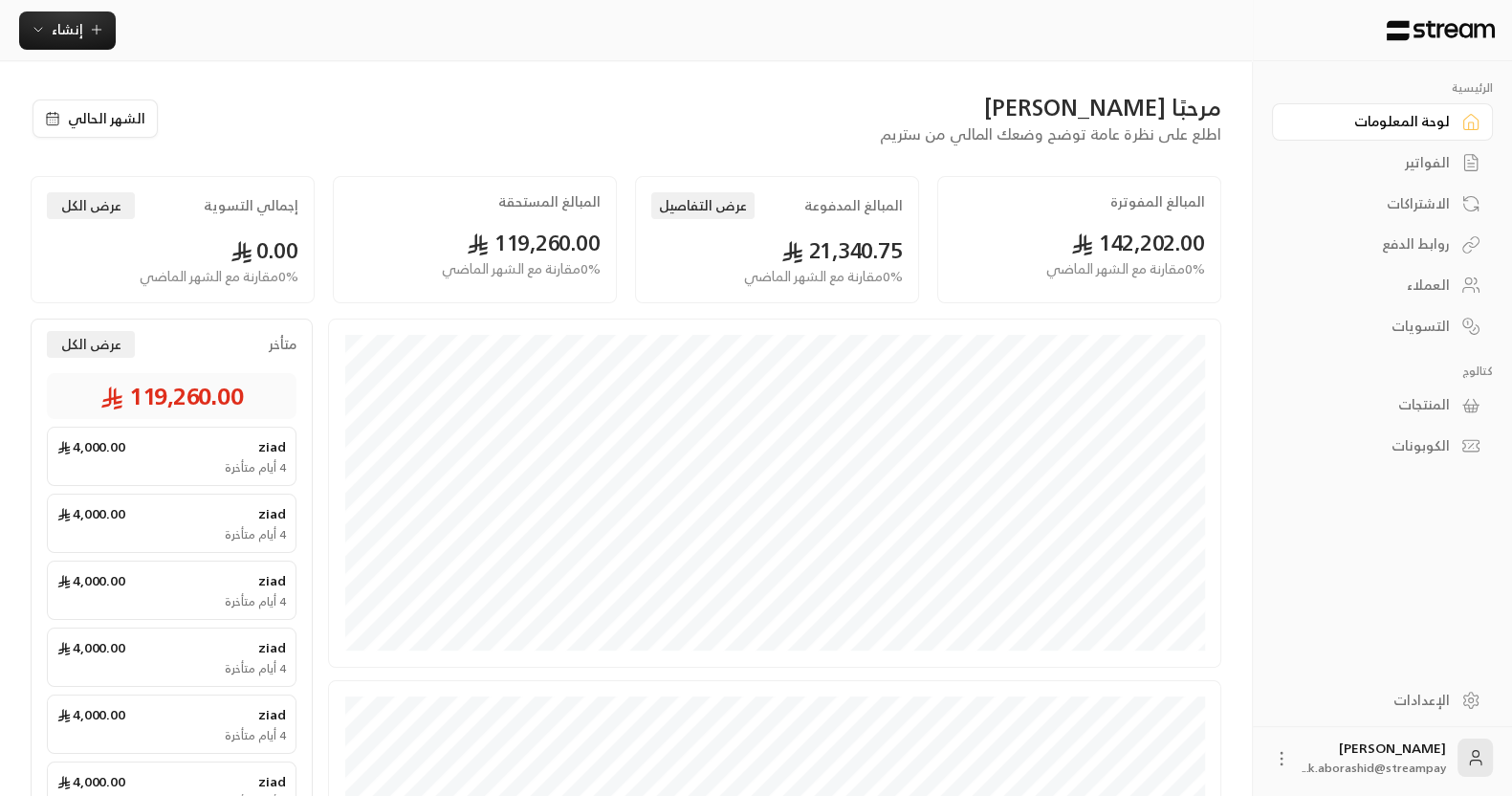
click at [1404, 164] on div "الفواتير" at bounding box center [1373, 162] width 154 height 19
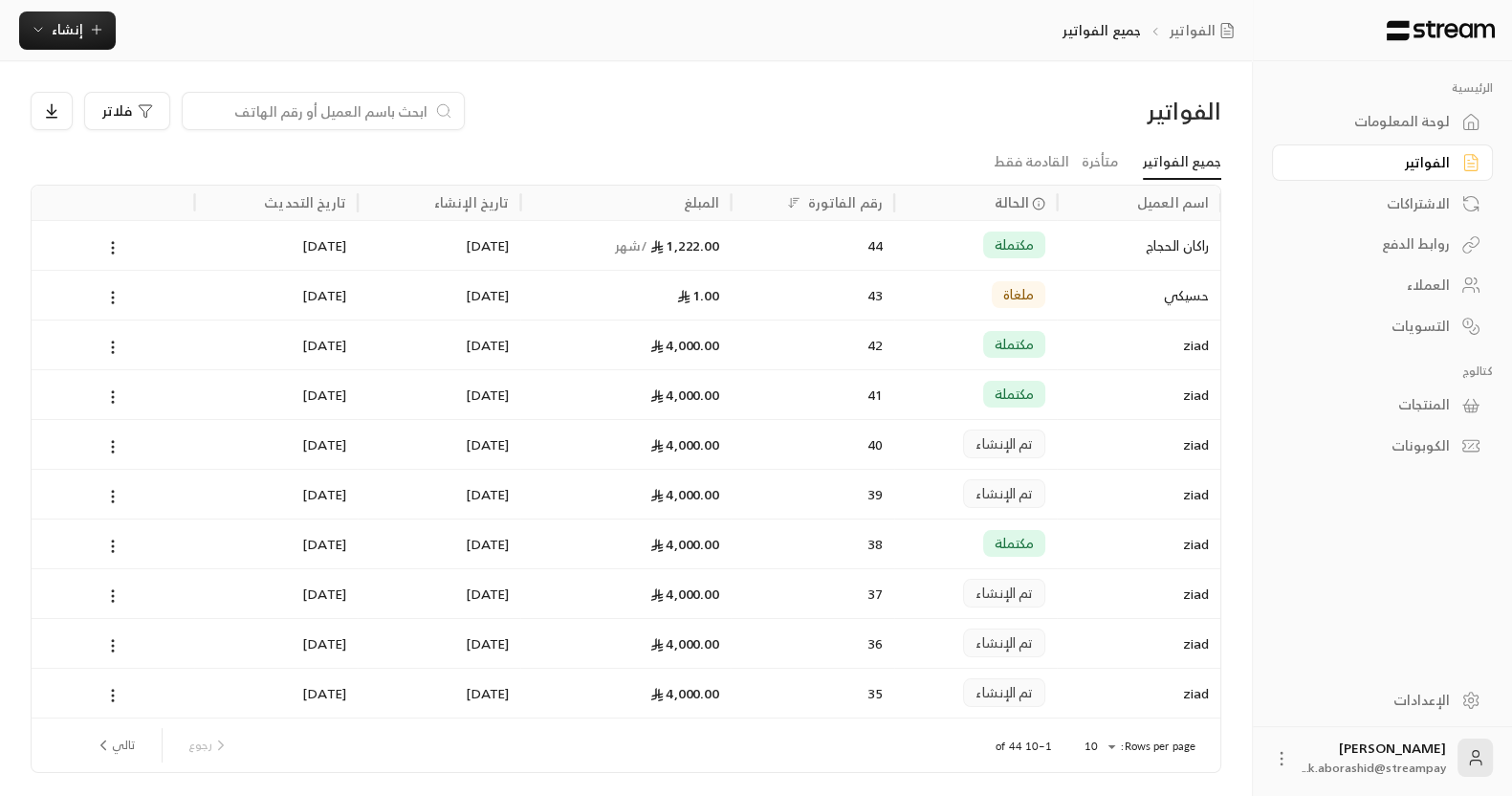
click at [947, 233] on div "مكتملة" at bounding box center [976, 245] width 141 height 49
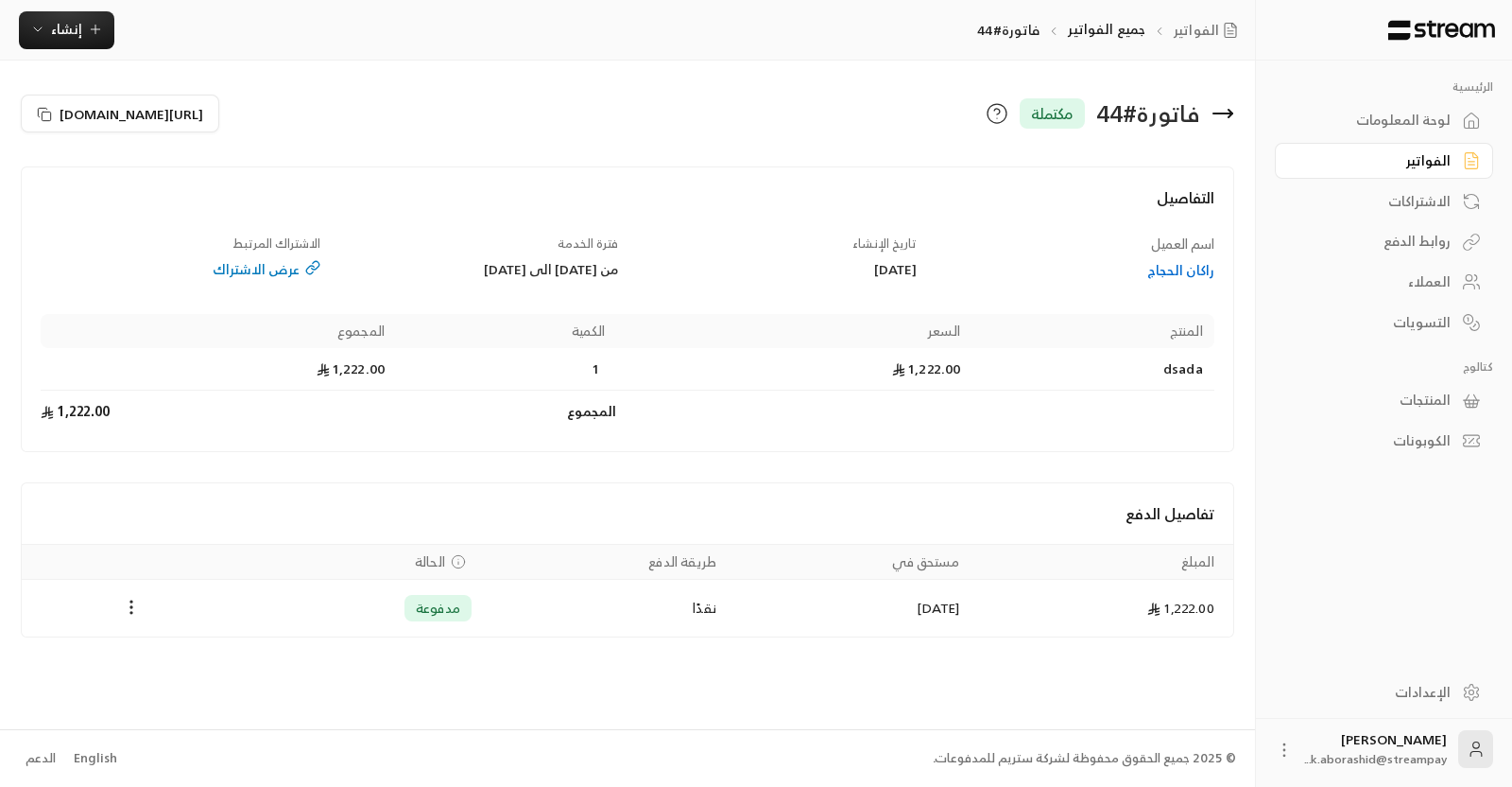
click at [115, 610] on div "Payments" at bounding box center [130, 607] width 196 height 23
click at [127, 610] on icon "Payments" at bounding box center [130, 606] width 19 height 19
click at [1407, 119] on div at bounding box center [756, 394] width 1512 height 787
